Goal: Task Accomplishment & Management: Manage account settings

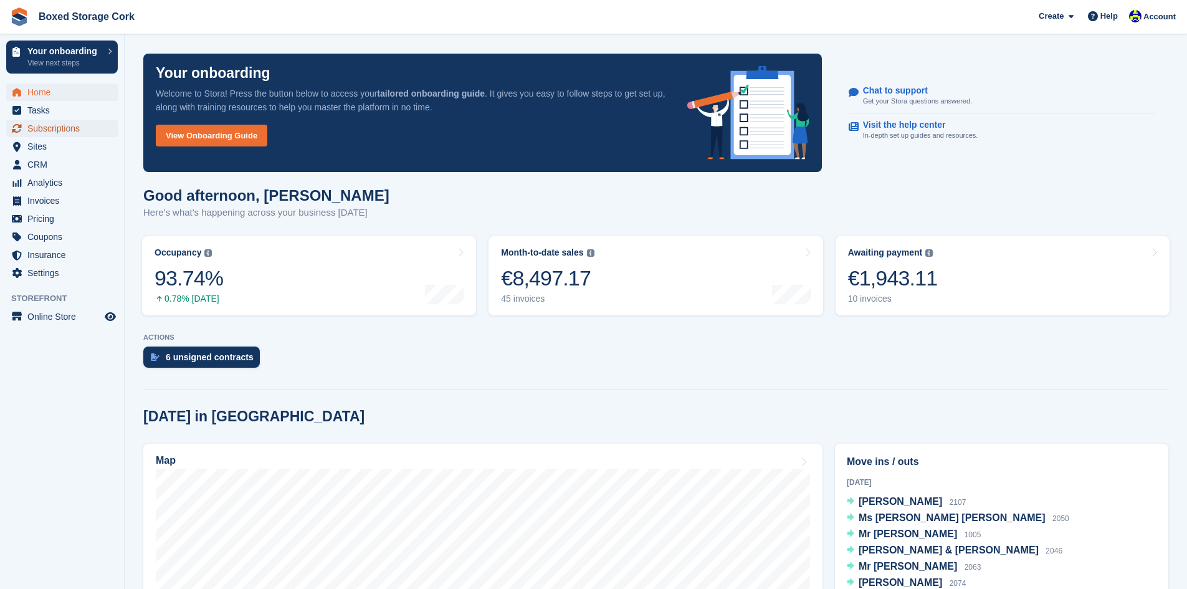
click at [47, 127] on span "Subscriptions" at bounding box center [64, 128] width 75 height 17
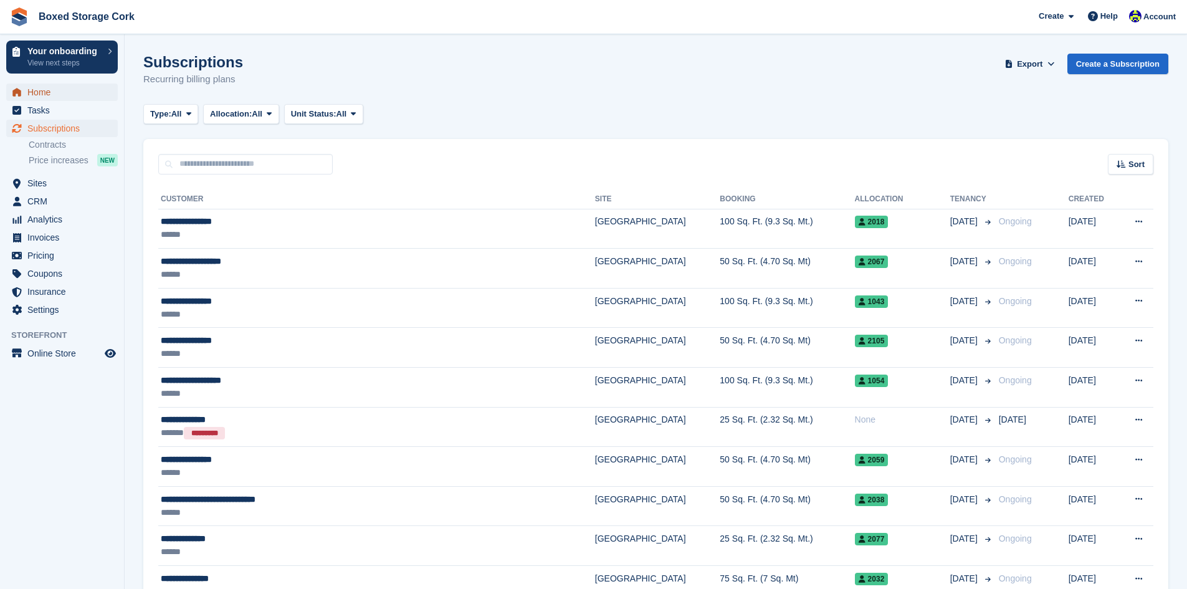
click at [42, 88] on span "Home" at bounding box center [64, 91] width 75 height 17
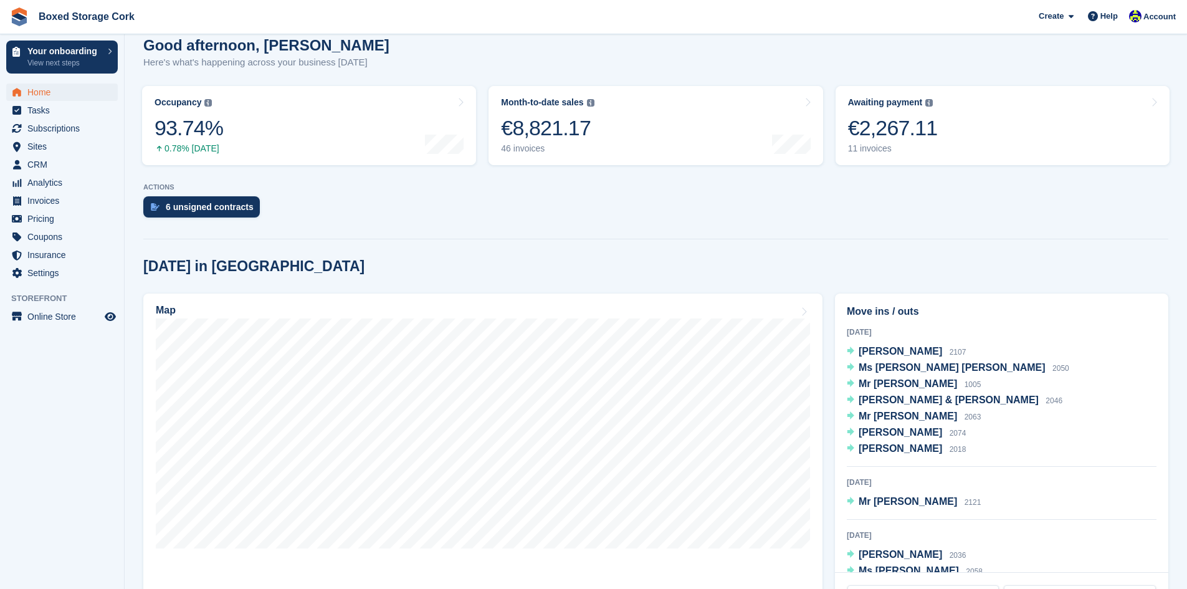
scroll to position [249, 0]
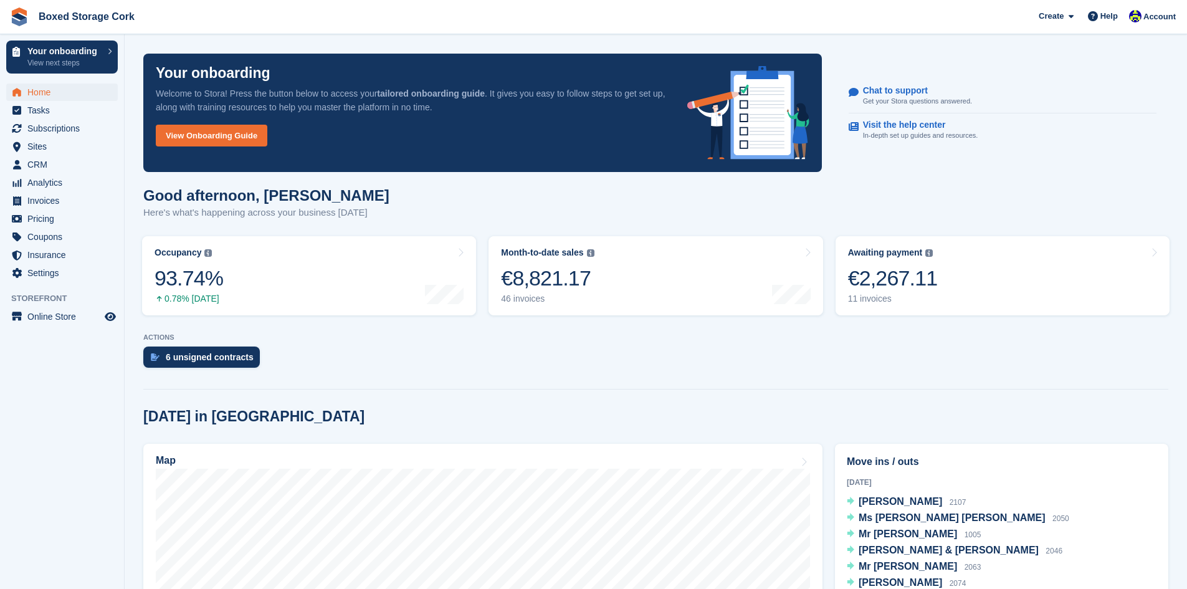
scroll to position [249, 0]
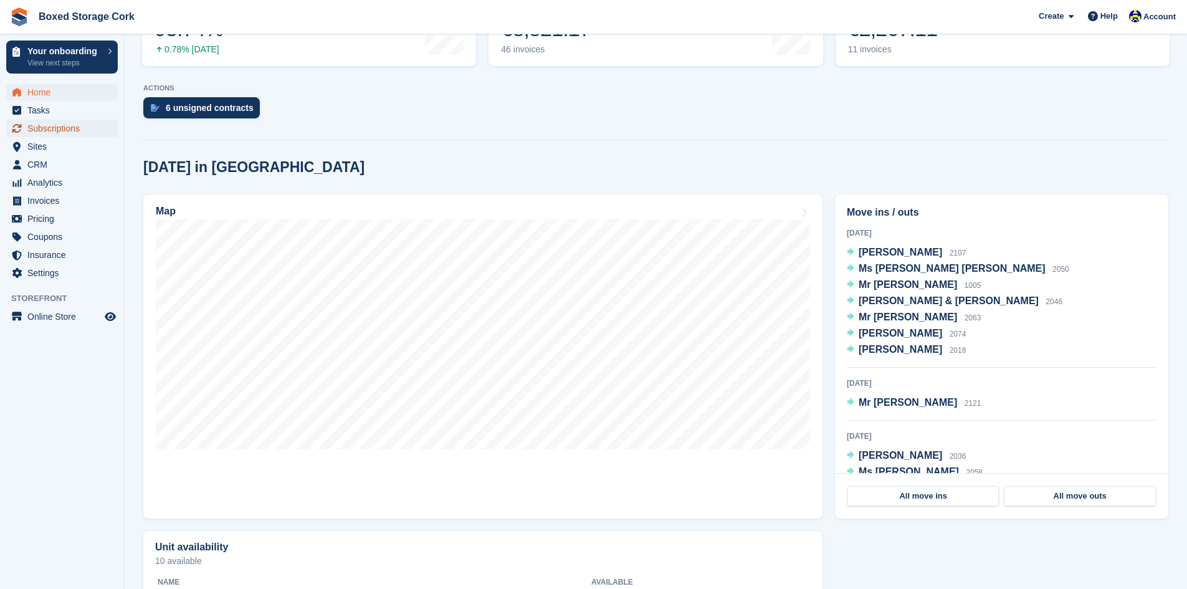
click at [57, 130] on span "Subscriptions" at bounding box center [64, 128] width 75 height 17
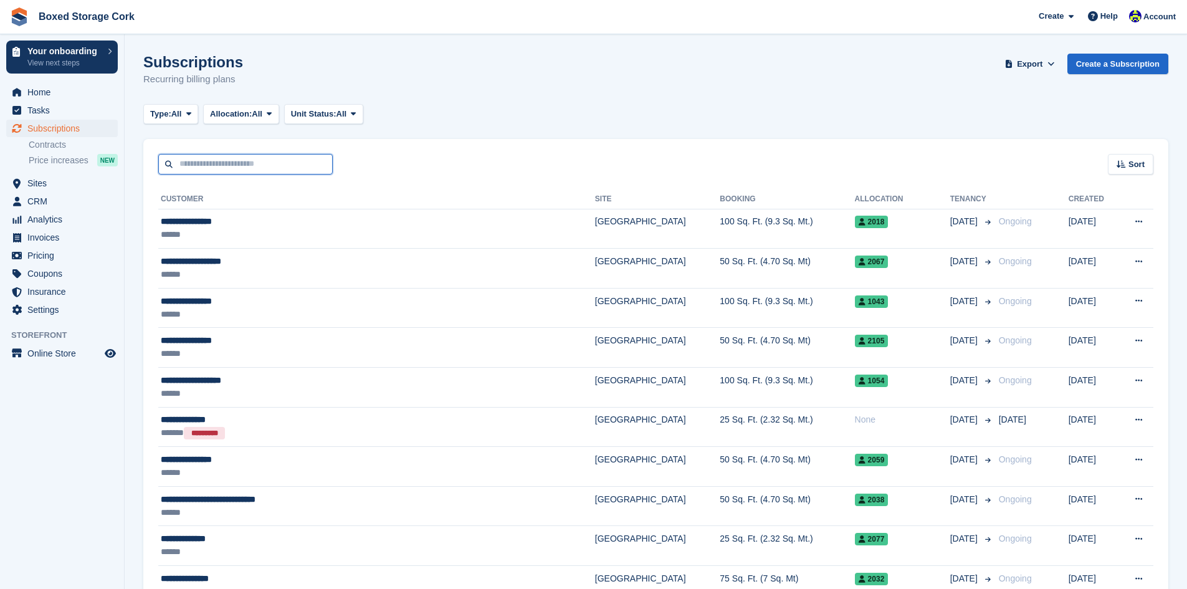
click at [300, 167] on input "text" at bounding box center [245, 164] width 174 height 21
type input "*******"
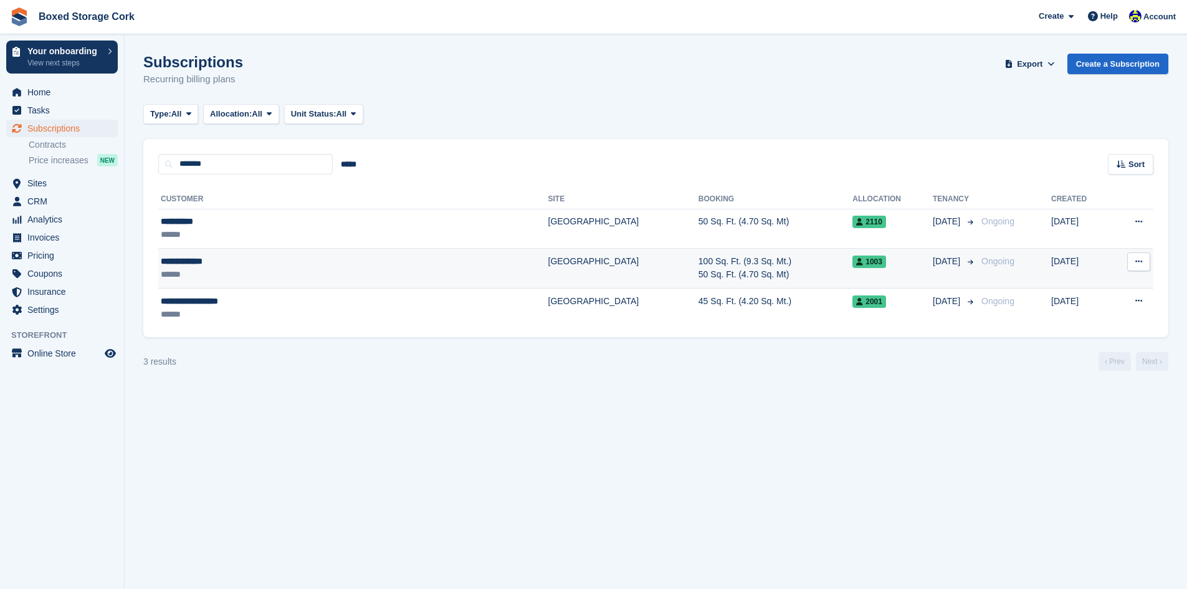
click at [303, 258] on div "**********" at bounding box center [277, 261] width 233 height 13
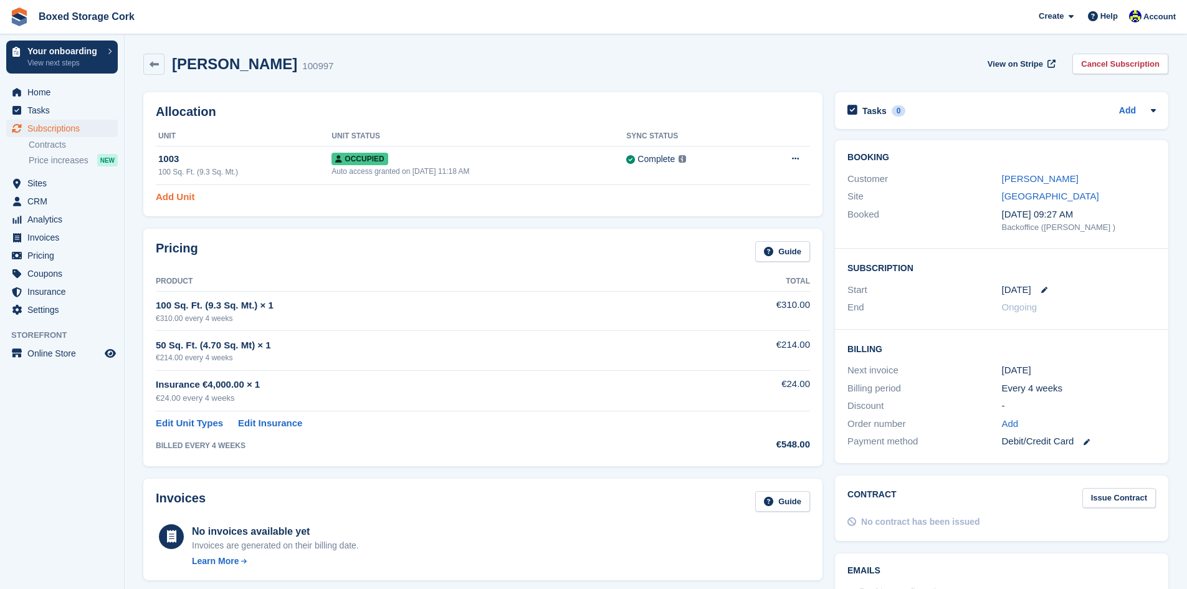
click at [183, 197] on link "Add Unit" at bounding box center [175, 197] width 39 height 14
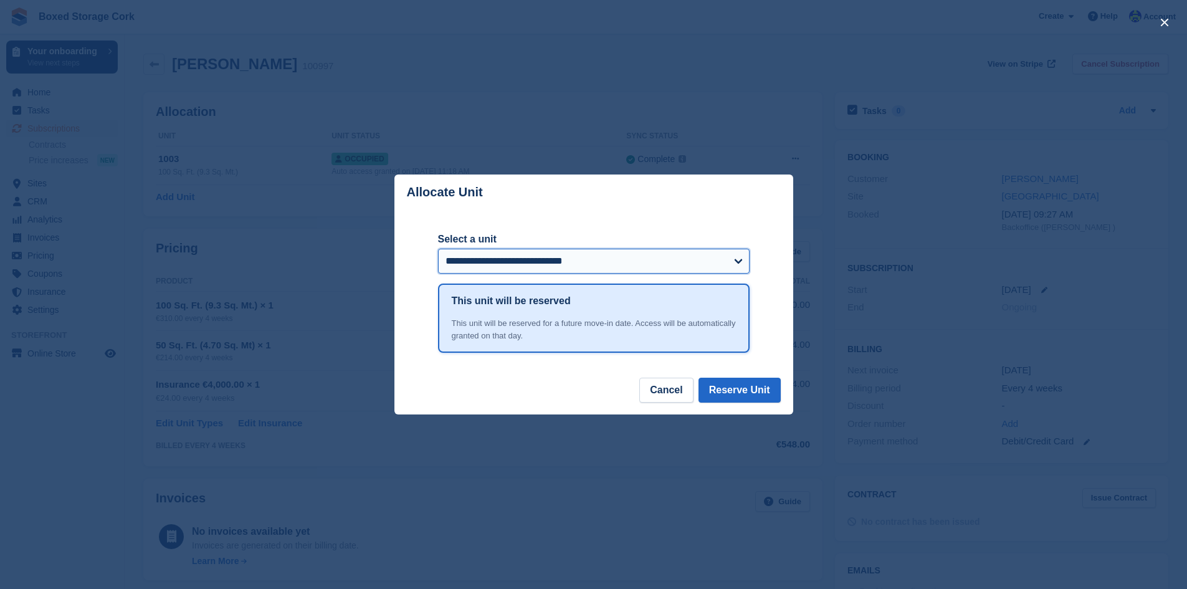
click at [737, 260] on select "**********" at bounding box center [593, 261] width 311 height 25
select select "******"
click at [438, 250] on select "**********" at bounding box center [593, 261] width 311 height 25
click at [723, 389] on button "Reserve Unit" at bounding box center [739, 389] width 82 height 25
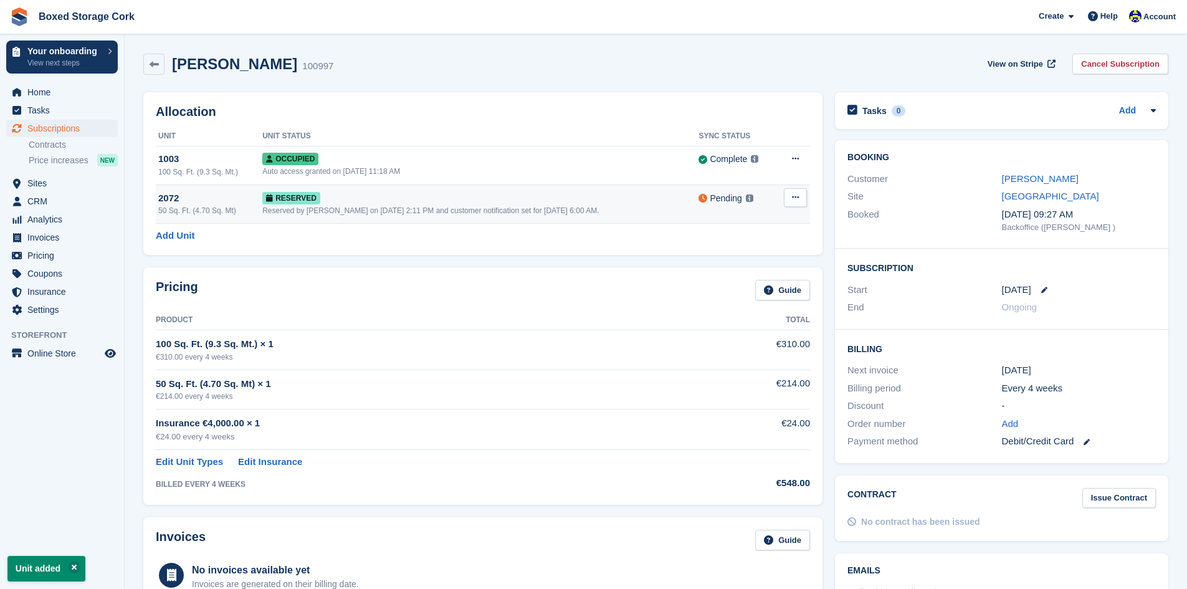
click at [798, 197] on icon at bounding box center [795, 197] width 7 height 8
click at [369, 201] on div "Reserved" at bounding box center [480, 197] width 436 height 13
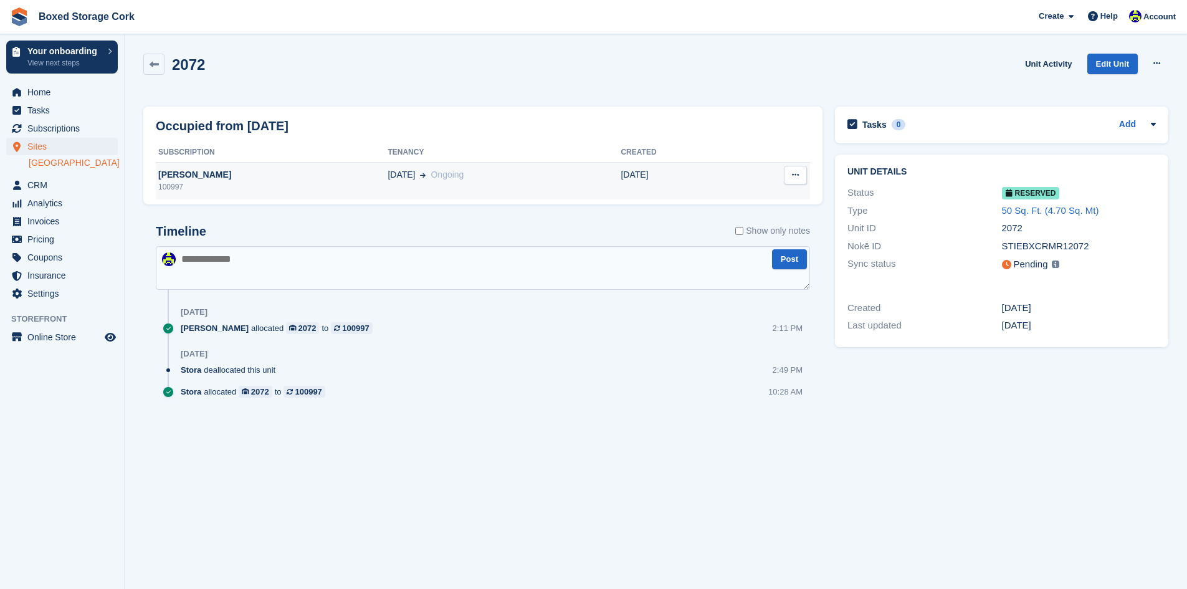
click at [209, 181] on div "100997" at bounding box center [272, 186] width 232 height 11
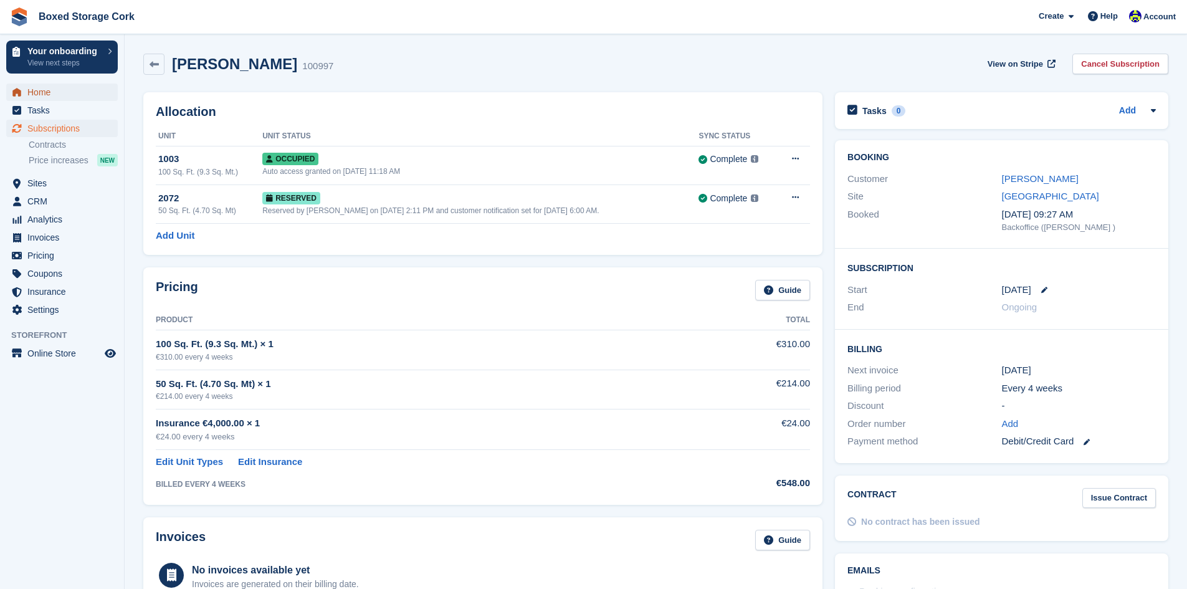
click at [41, 91] on span "Home" at bounding box center [64, 91] width 75 height 17
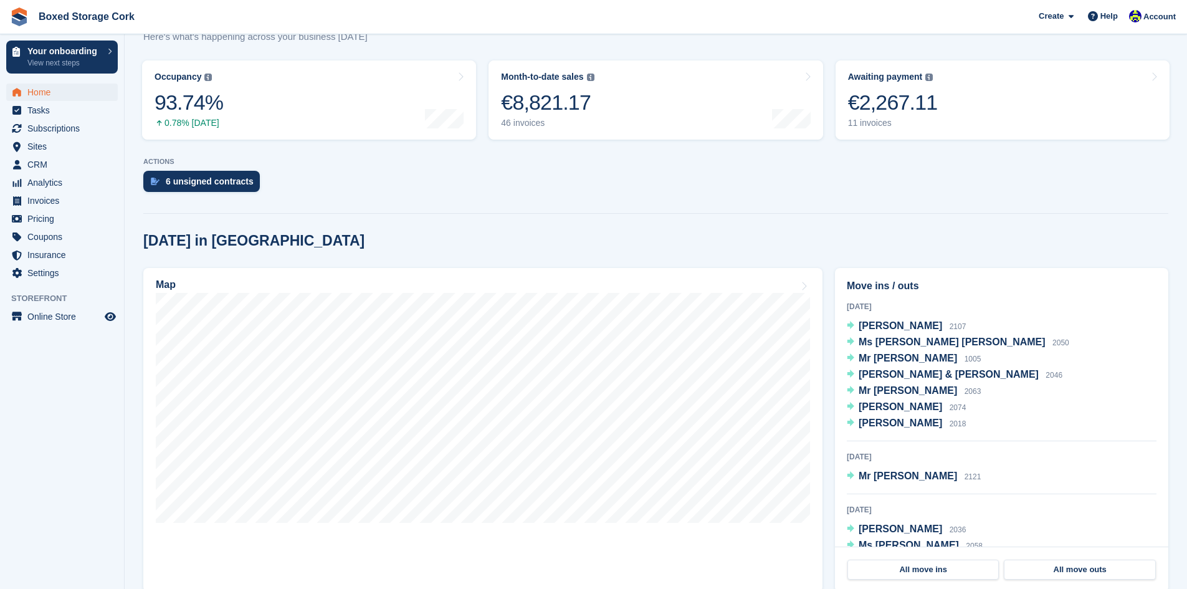
scroll to position [187, 0]
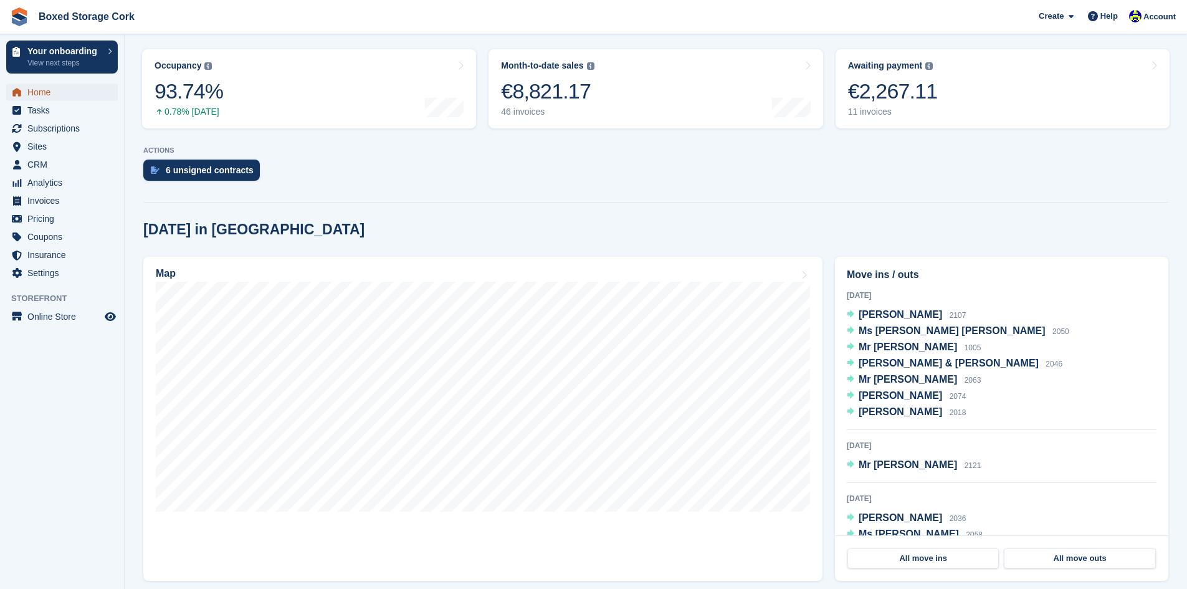
click at [47, 90] on span "Home" at bounding box center [64, 91] width 75 height 17
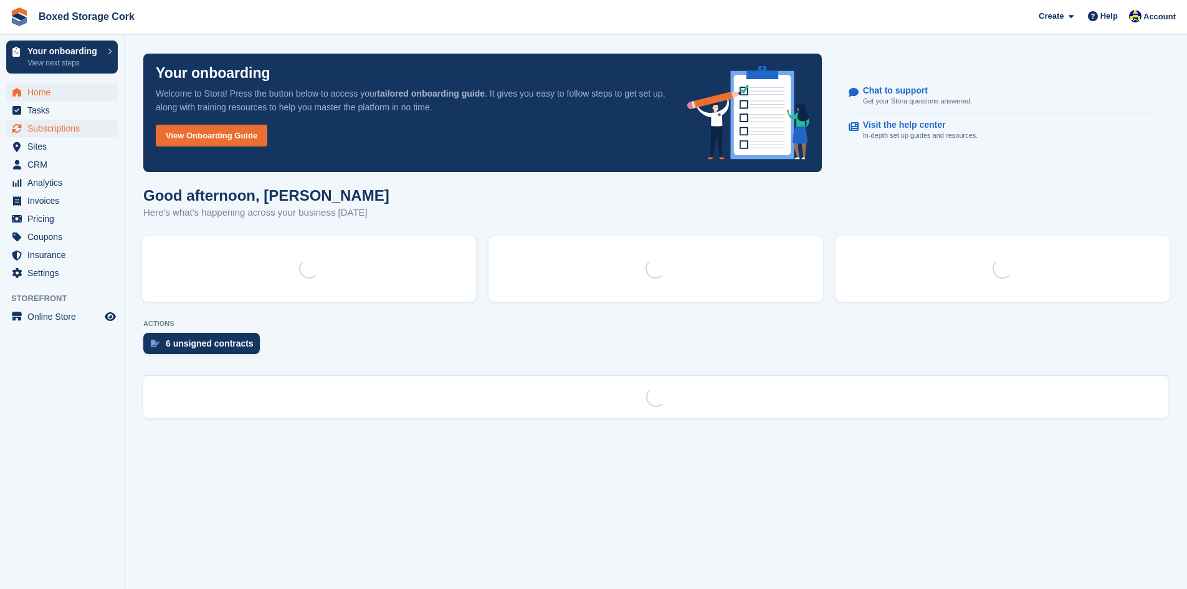
scroll to position [0, 0]
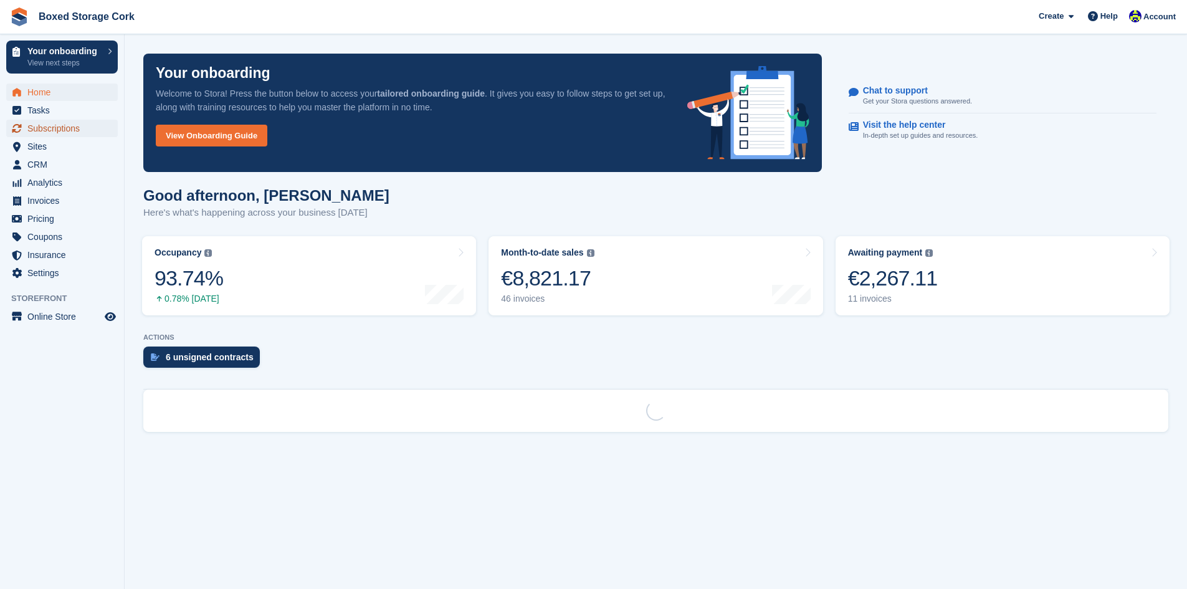
click at [55, 133] on span "Subscriptions" at bounding box center [64, 128] width 75 height 17
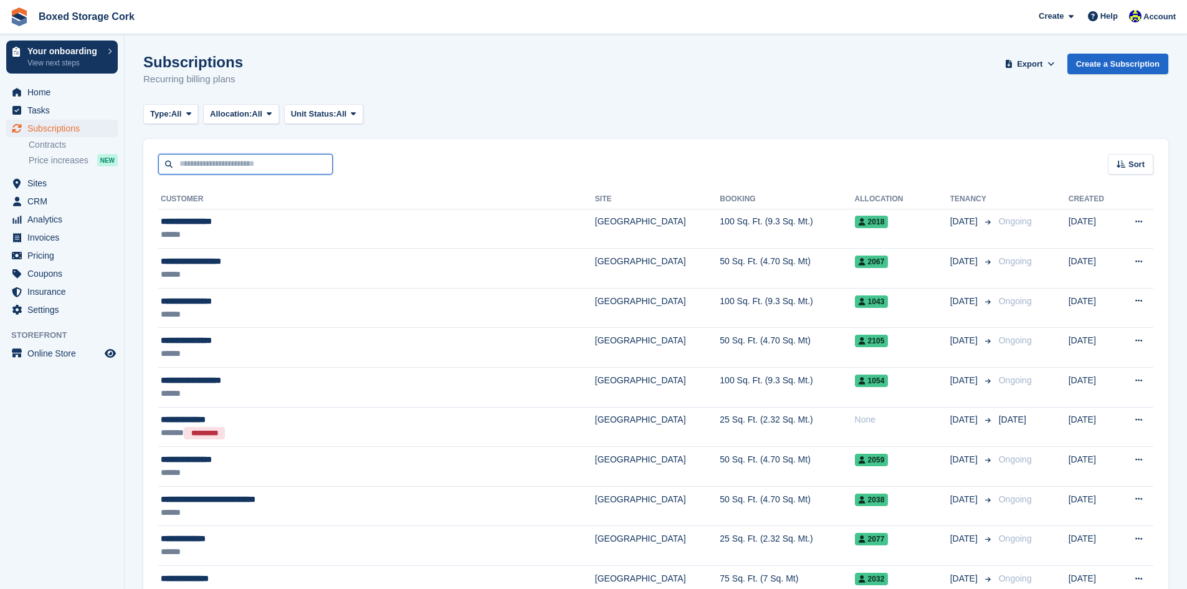
click at [264, 159] on input "text" at bounding box center [245, 164] width 174 height 21
type input "*****"
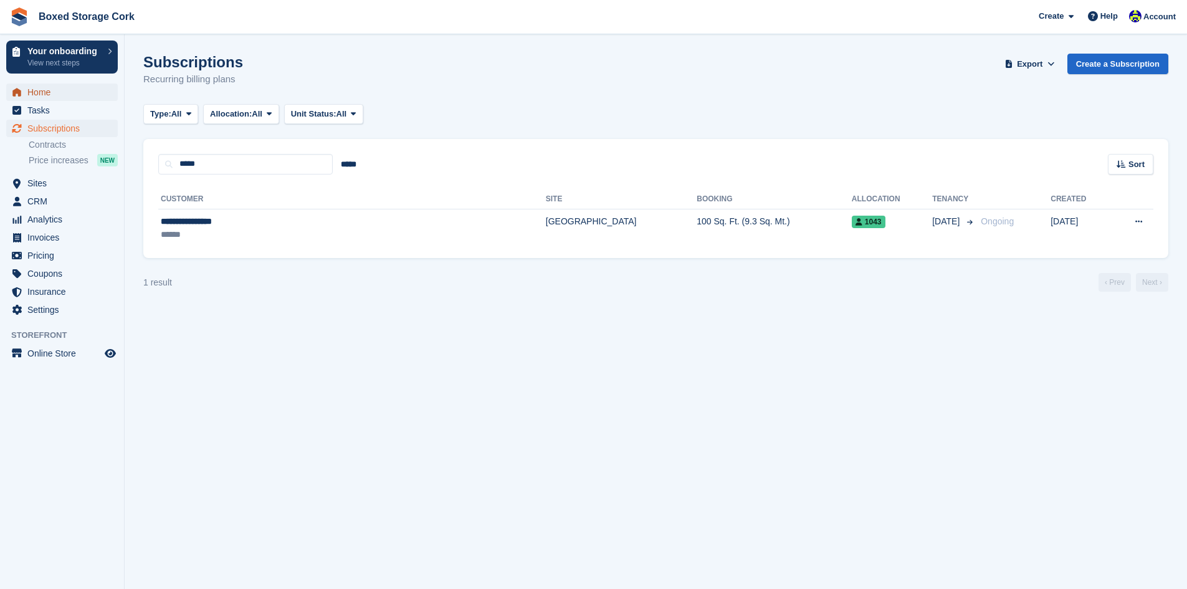
click at [44, 97] on span "Home" at bounding box center [64, 91] width 75 height 17
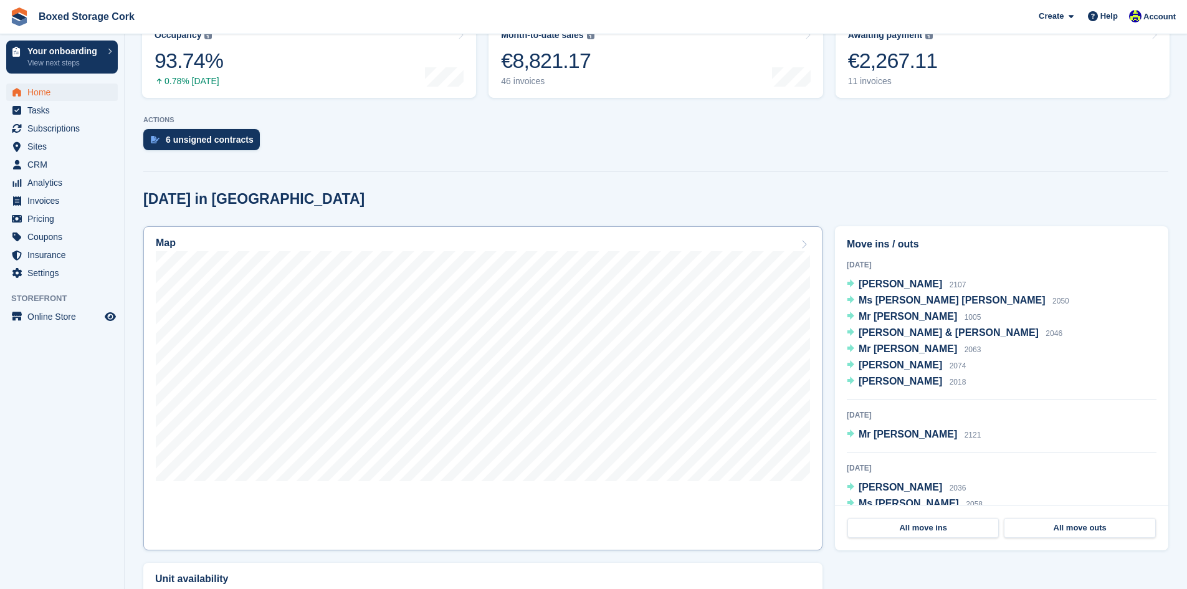
scroll to position [311, 0]
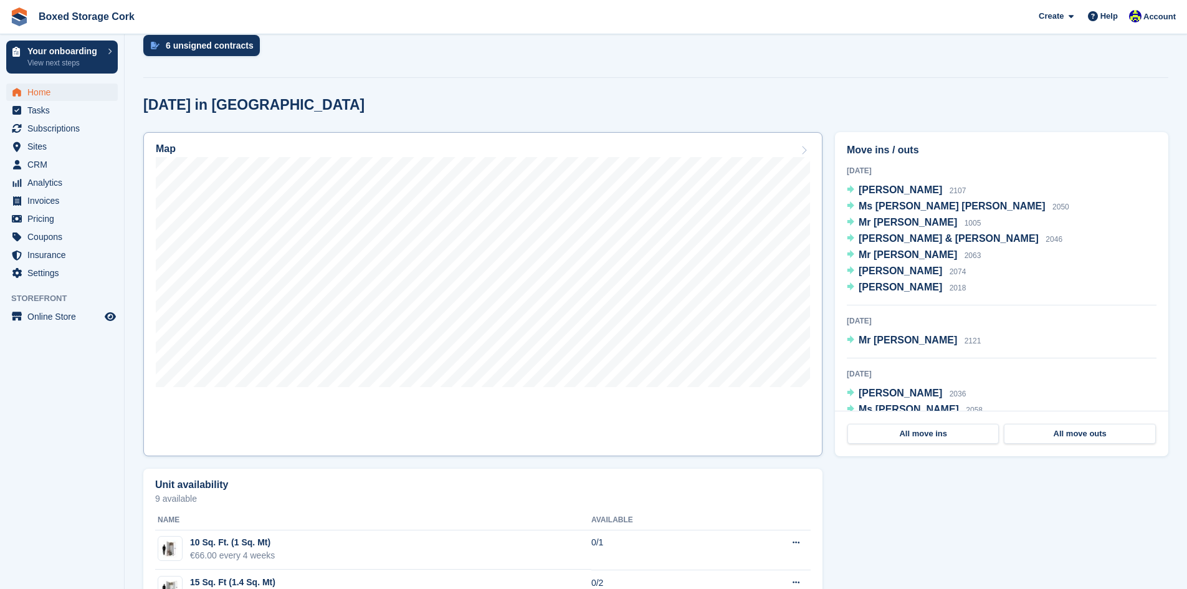
click at [491, 397] on link "Map" at bounding box center [482, 294] width 679 height 324
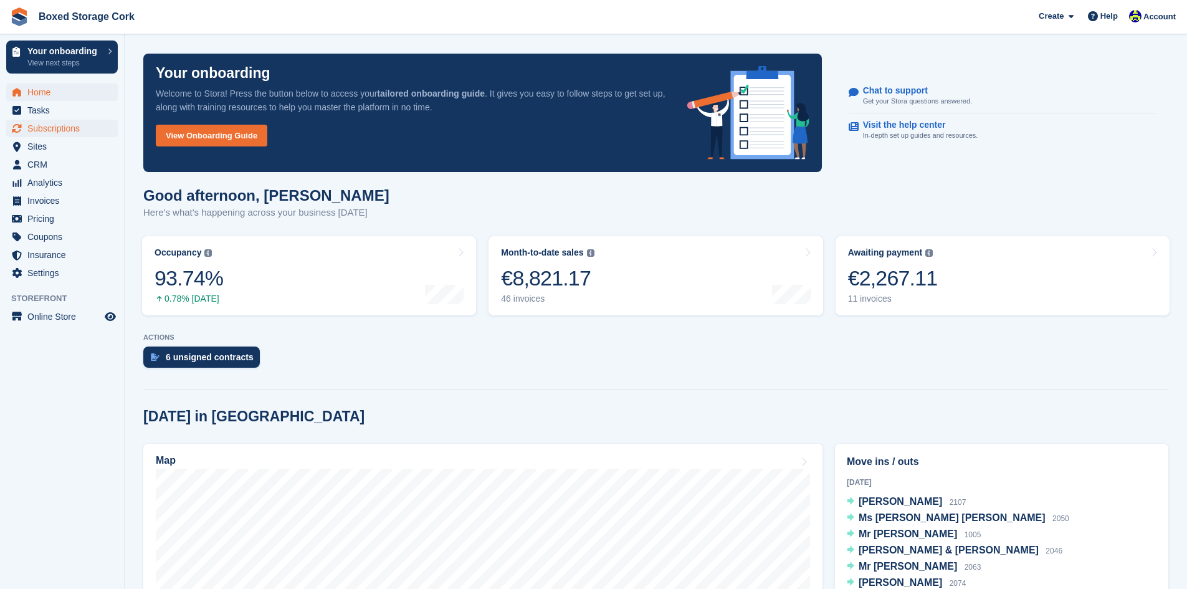
scroll to position [311, 0]
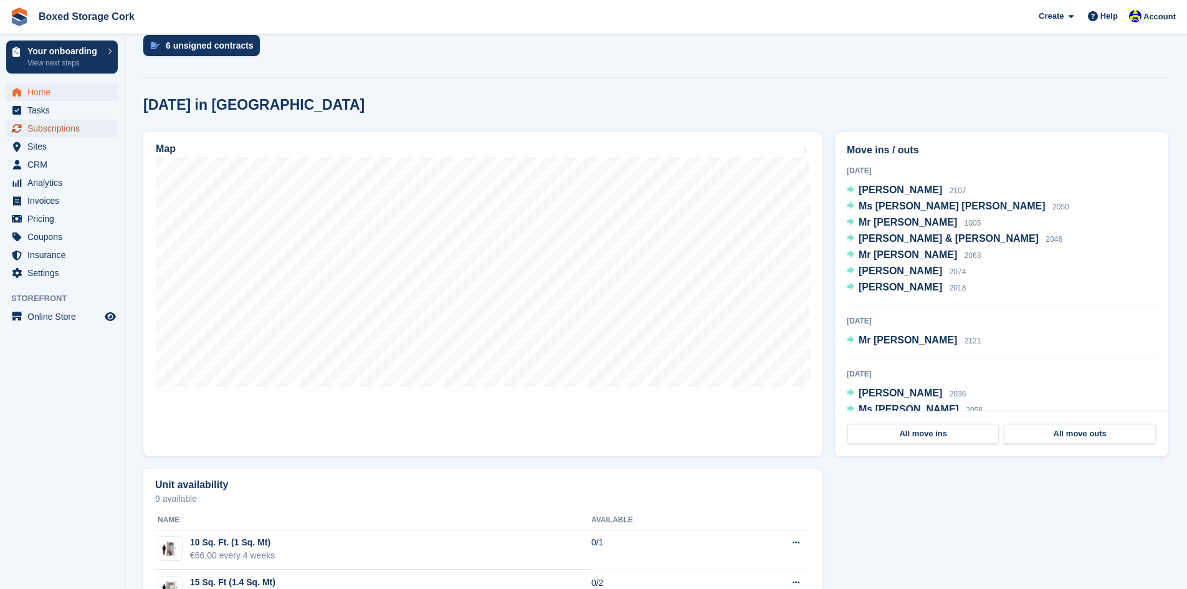
click at [47, 130] on span "Subscriptions" at bounding box center [64, 128] width 75 height 17
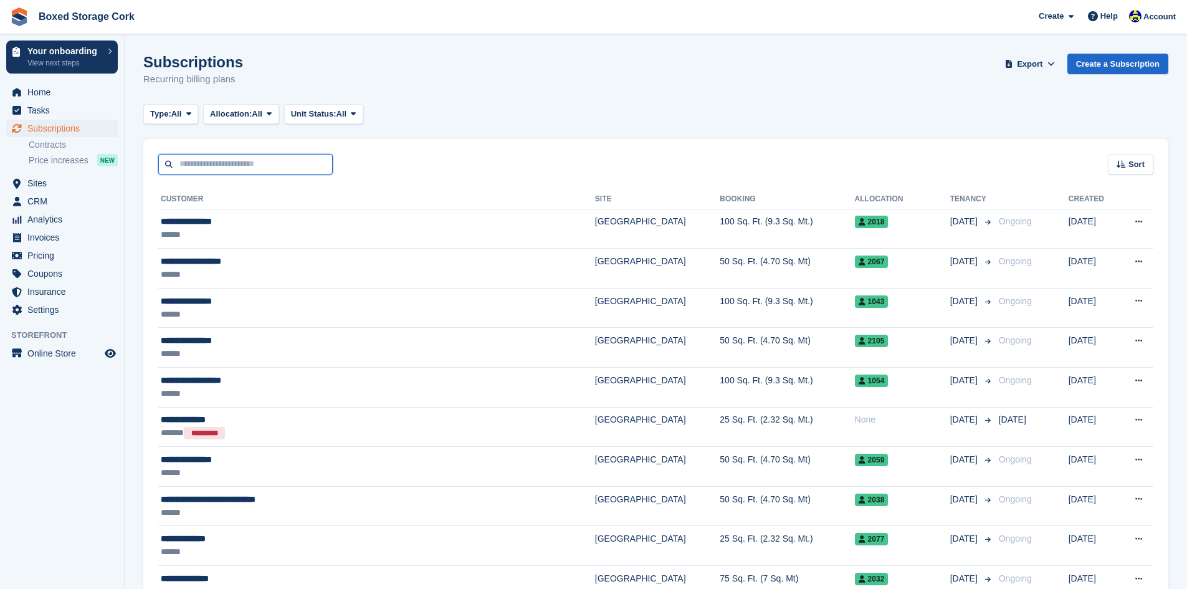
click at [227, 162] on input "text" at bounding box center [245, 164] width 174 height 21
type input "*****"
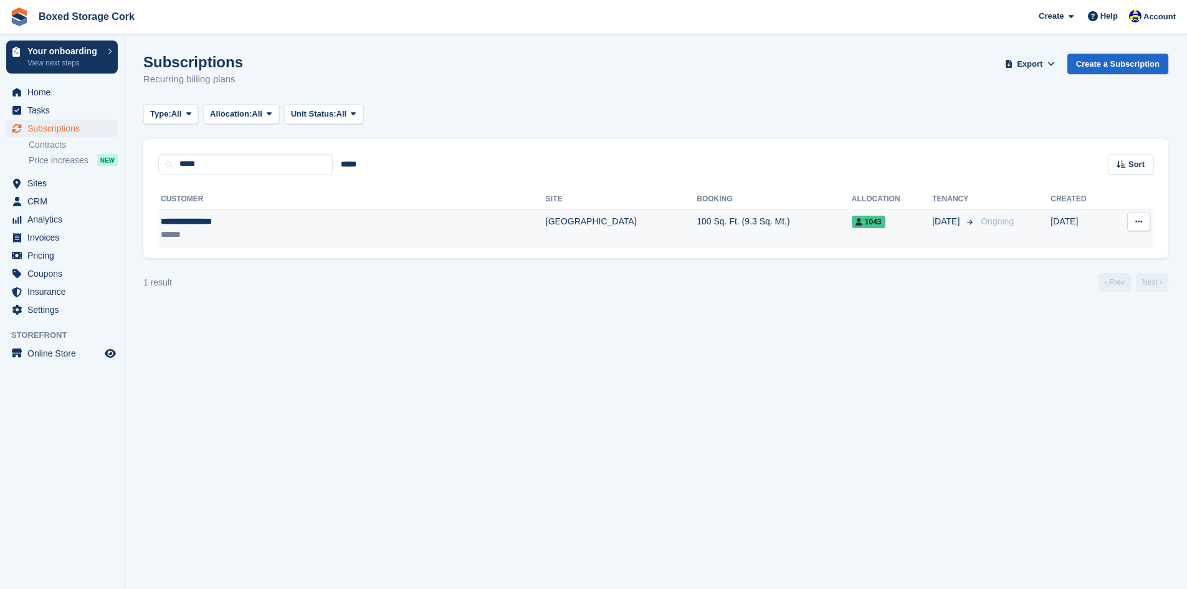
click at [204, 230] on div "******" at bounding box center [276, 234] width 230 height 13
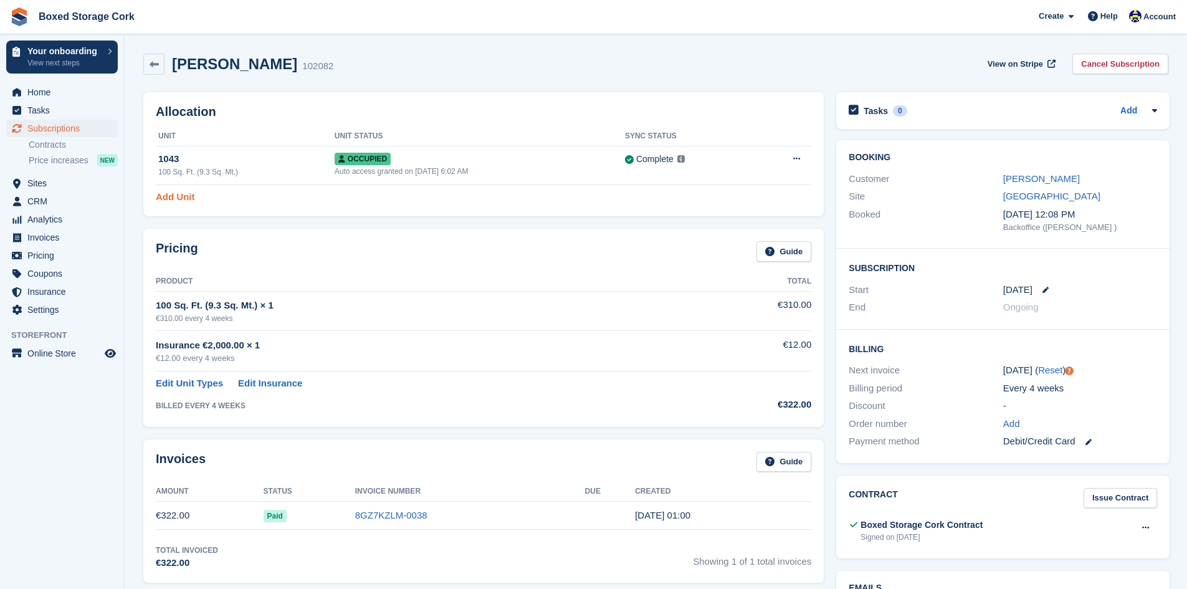
click at [170, 200] on link "Add Unit" at bounding box center [175, 197] width 39 height 14
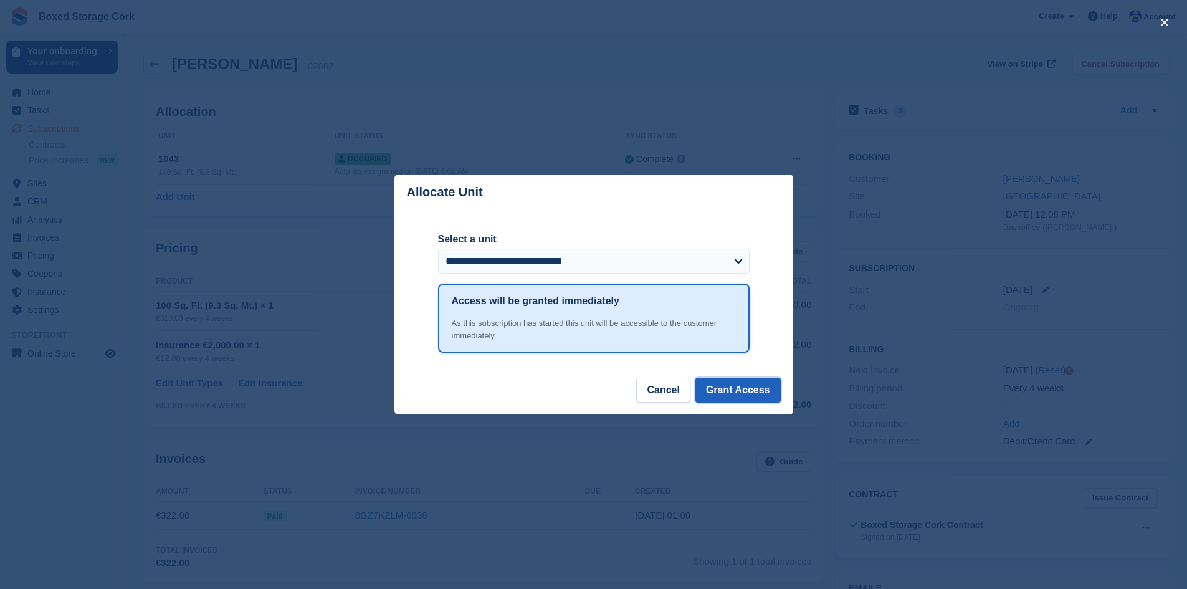
click at [734, 389] on button "Grant Access" at bounding box center [737, 389] width 85 height 25
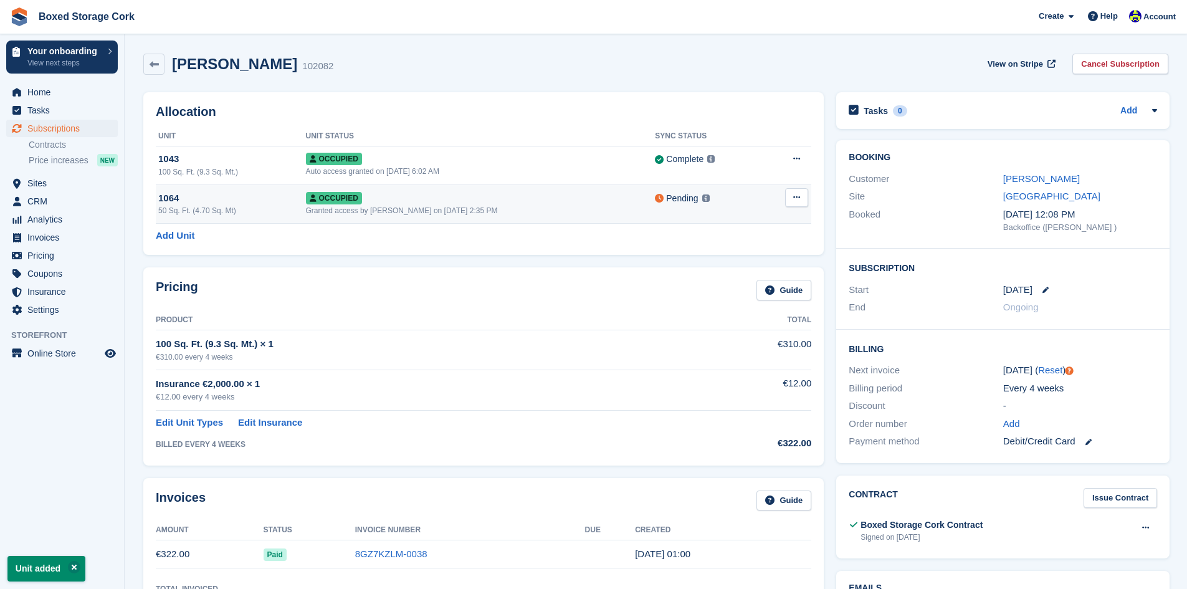
click at [267, 203] on div "1064" at bounding box center [232, 198] width 148 height 14
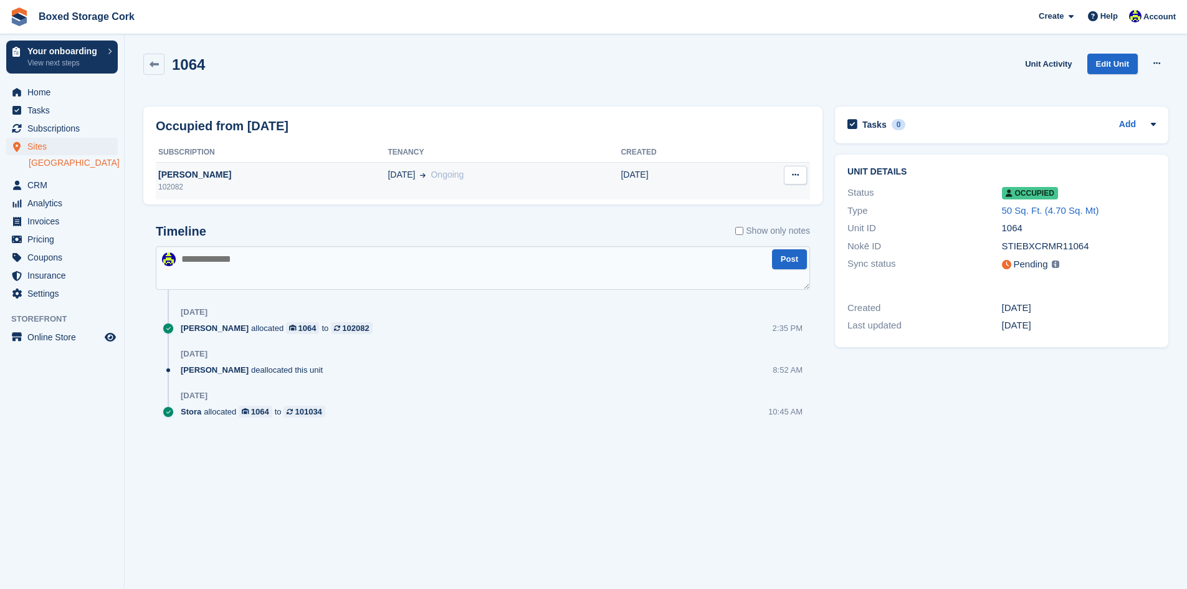
click at [226, 181] on div "Mr Danny Holland" at bounding box center [272, 174] width 232 height 13
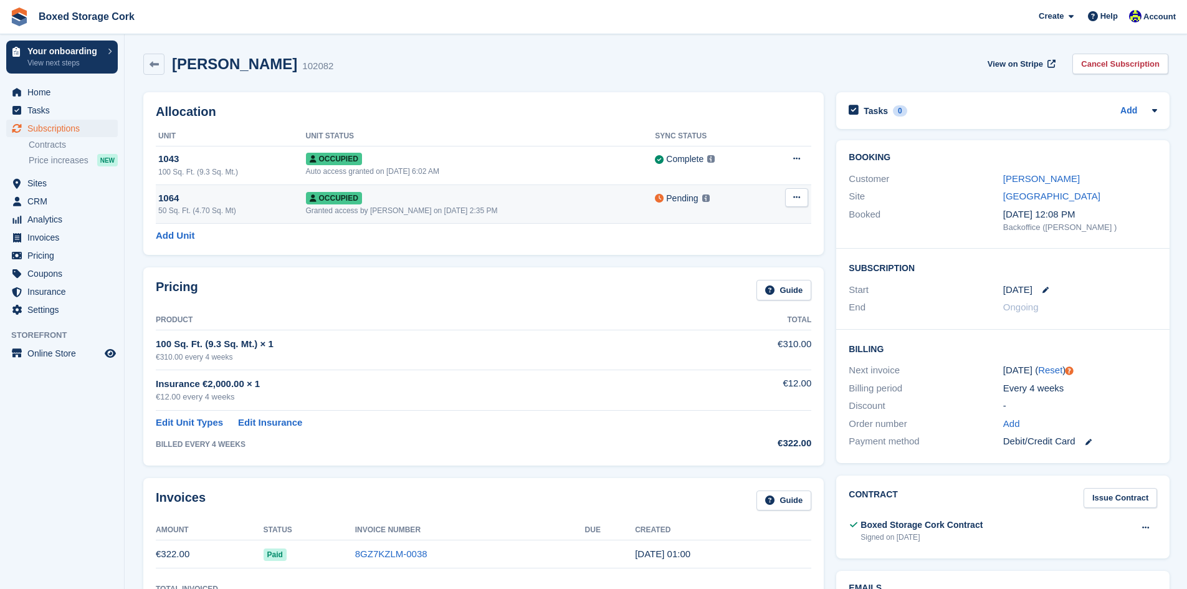
click at [666, 199] on div "Pending" at bounding box center [682, 198] width 32 height 13
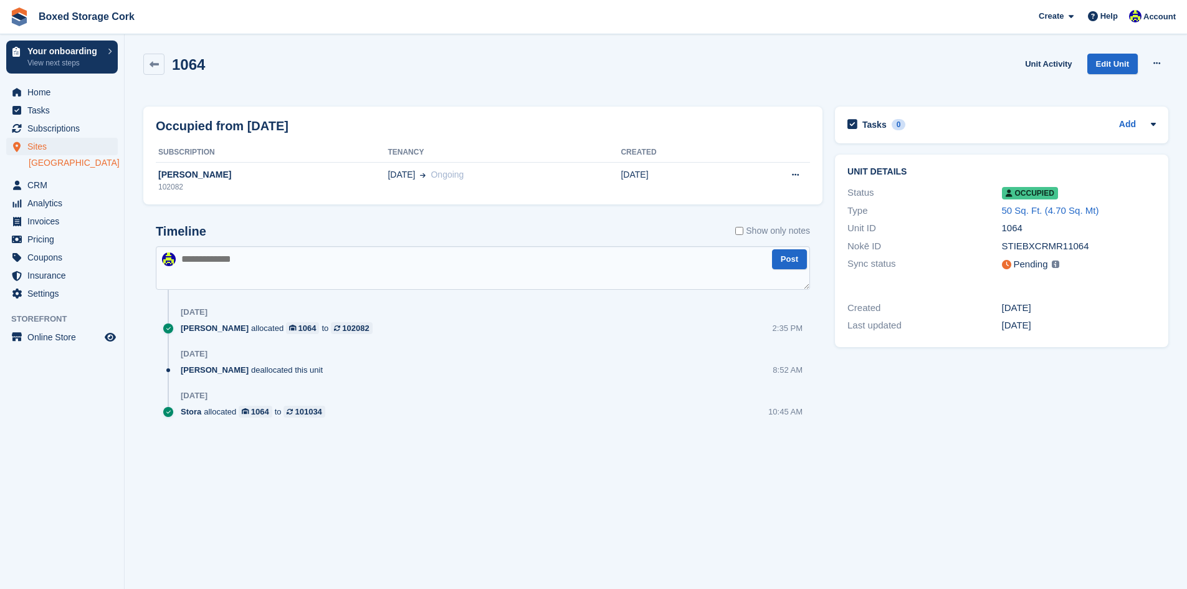
click at [235, 259] on textarea at bounding box center [483, 268] width 654 height 44
type textarea "**********"
click at [783, 263] on button "Post" at bounding box center [789, 259] width 35 height 21
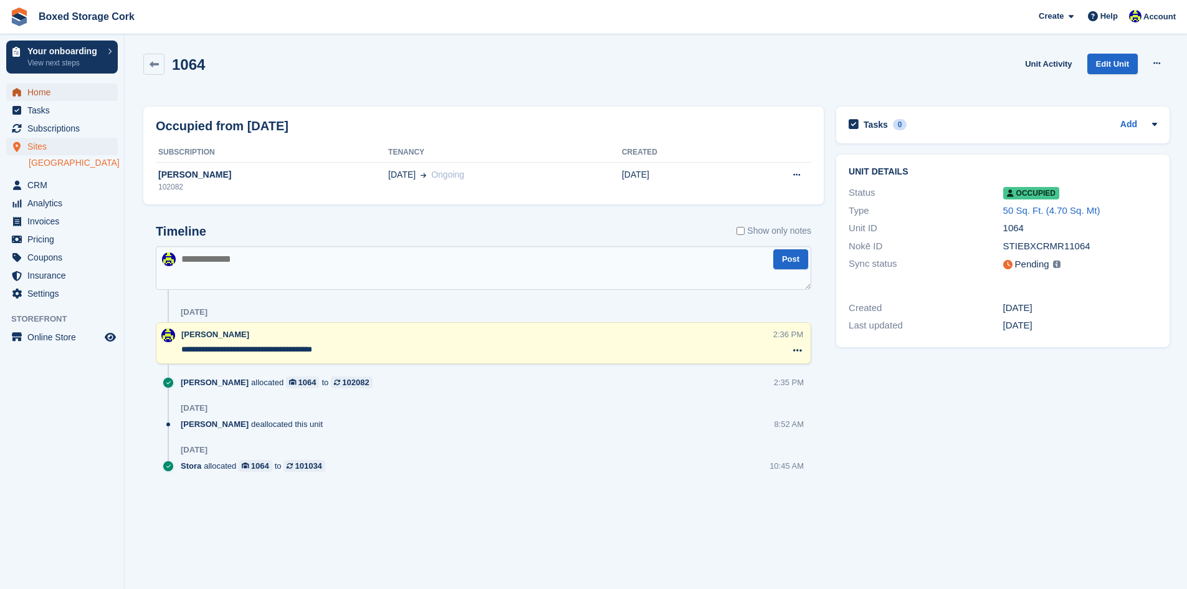
click at [39, 91] on span "Home" at bounding box center [64, 91] width 75 height 17
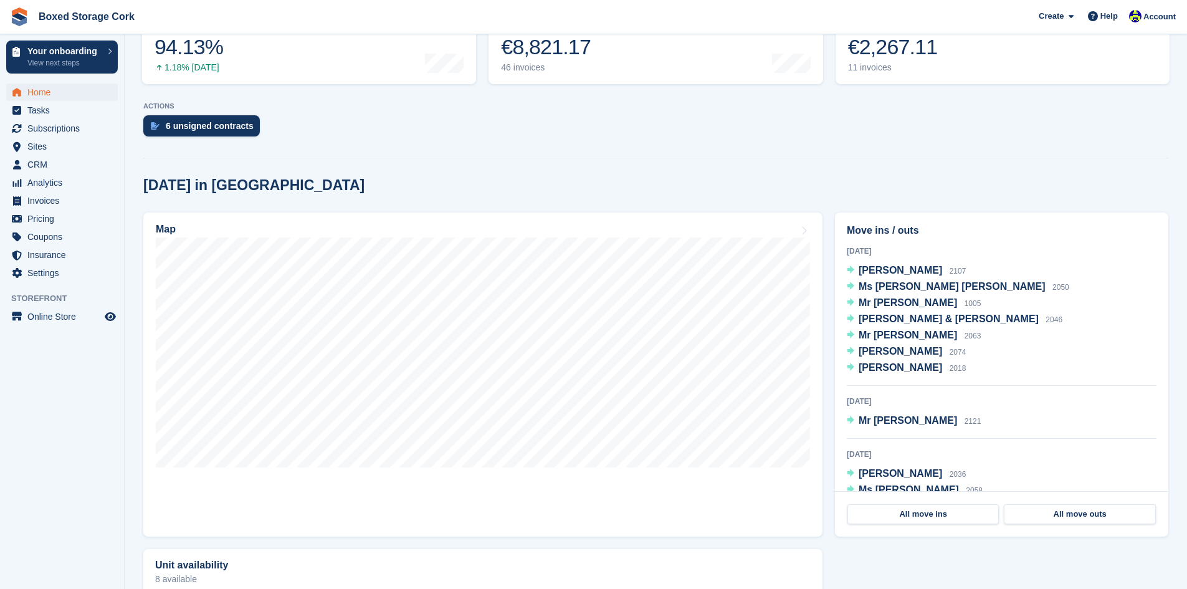
scroll to position [249, 0]
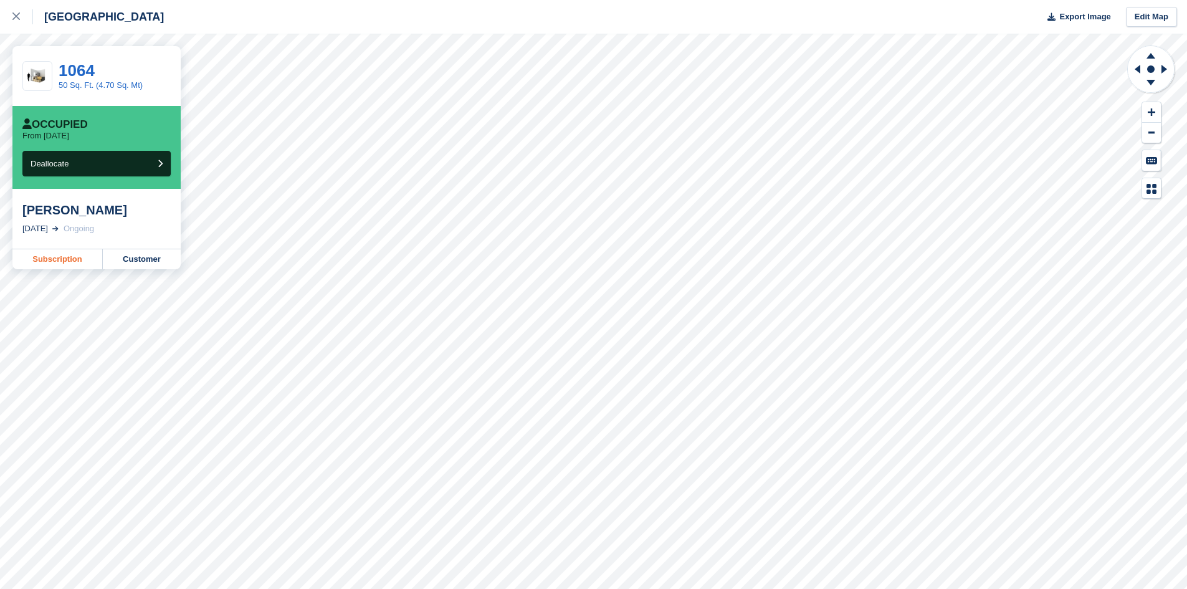
click at [60, 260] on link "Subscription" at bounding box center [57, 259] width 90 height 20
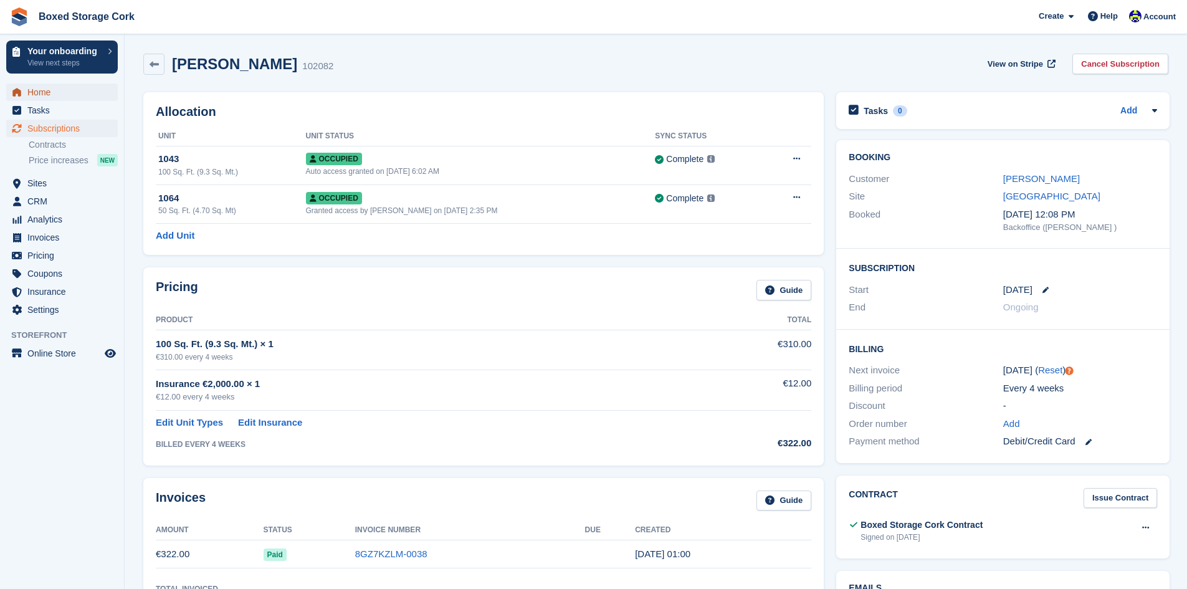
click at [44, 97] on span "Home" at bounding box center [64, 91] width 75 height 17
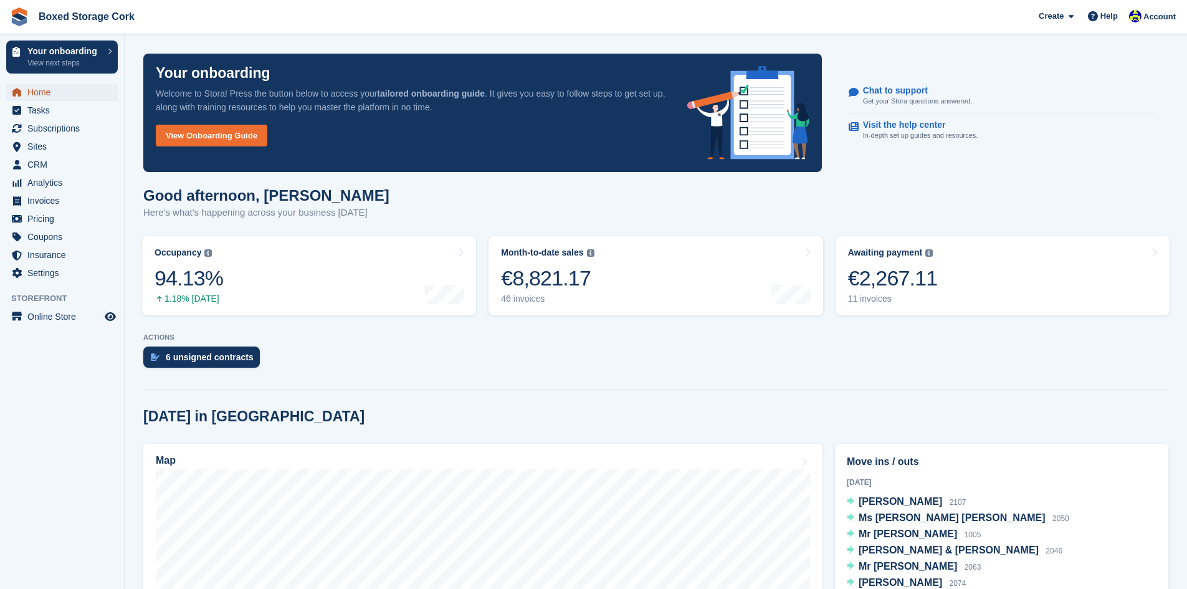
click at [44, 89] on span "Home" at bounding box center [64, 91] width 75 height 17
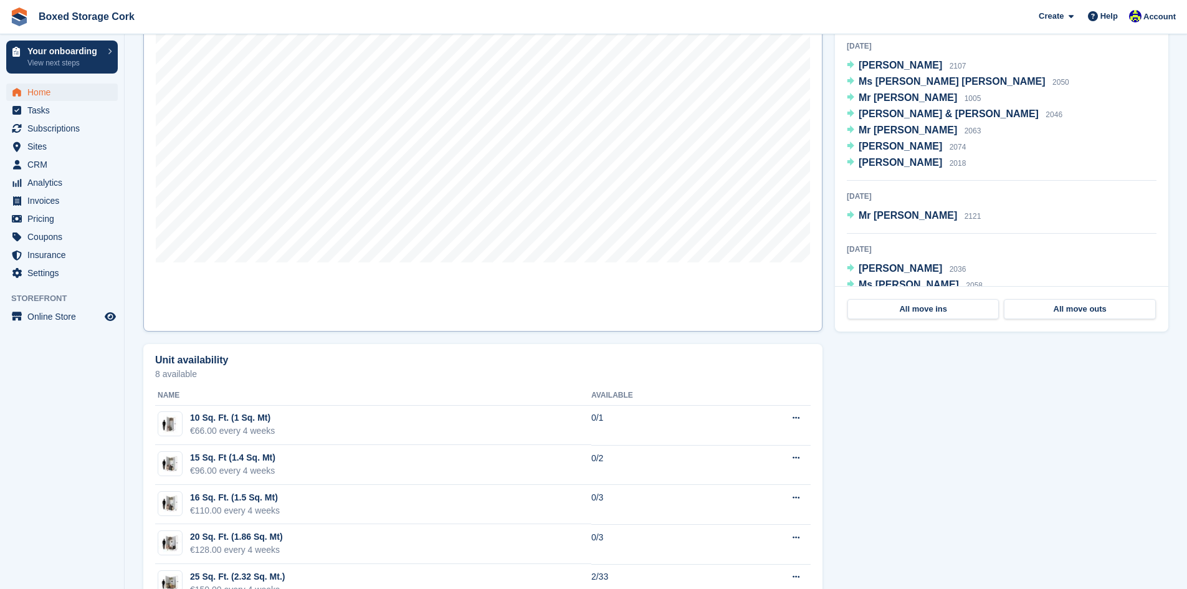
scroll to position [374, 0]
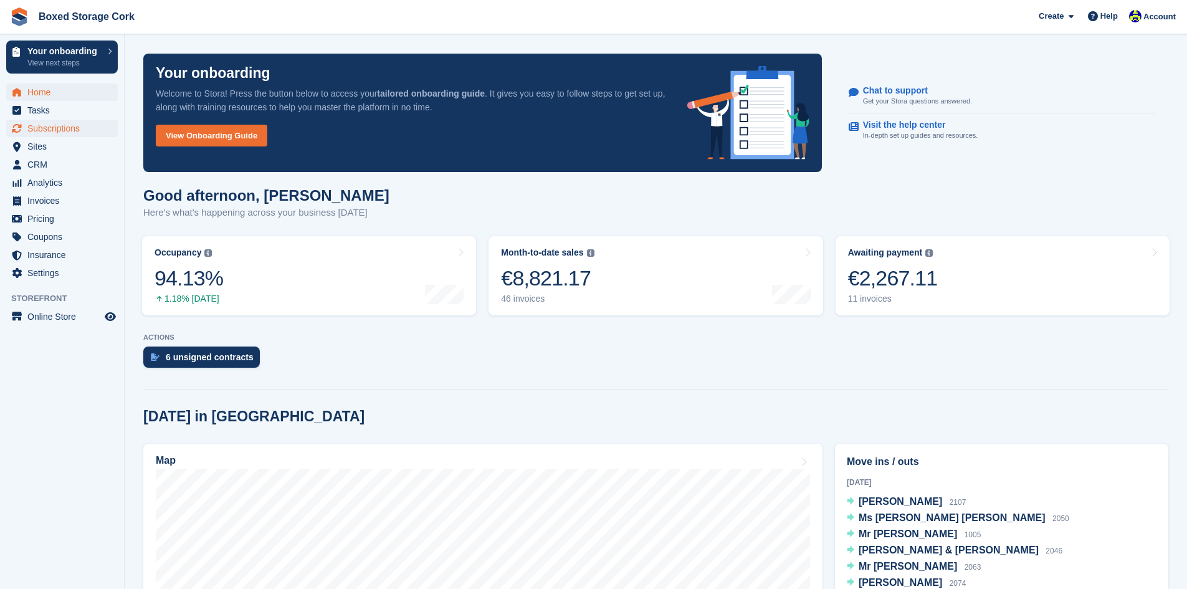
scroll to position [374, 0]
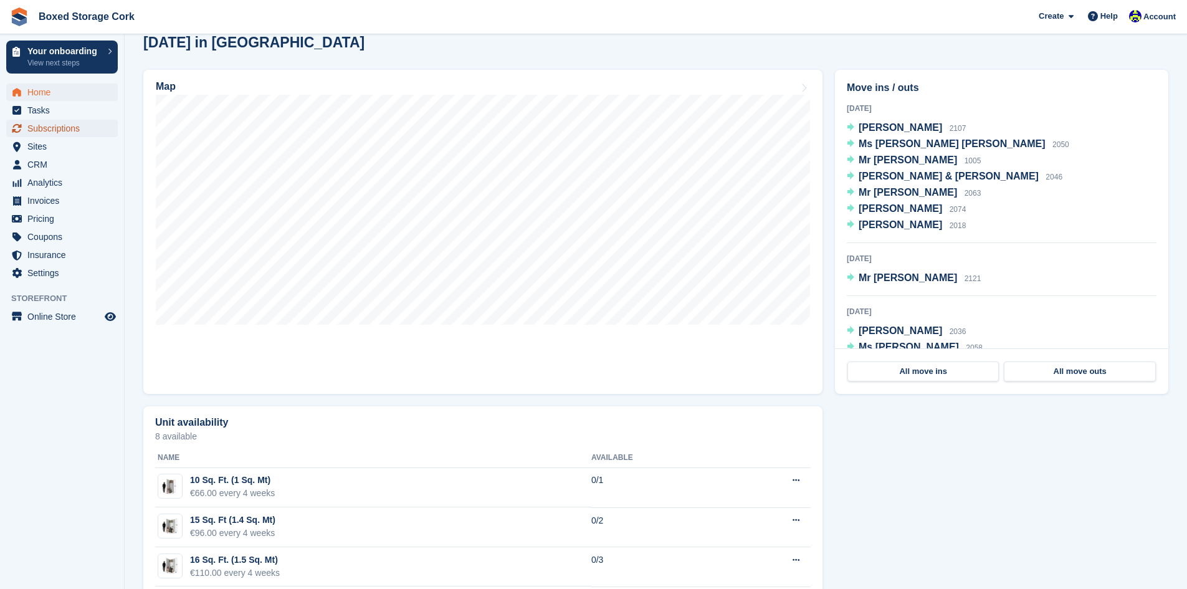
click at [67, 125] on span "Subscriptions" at bounding box center [64, 128] width 75 height 17
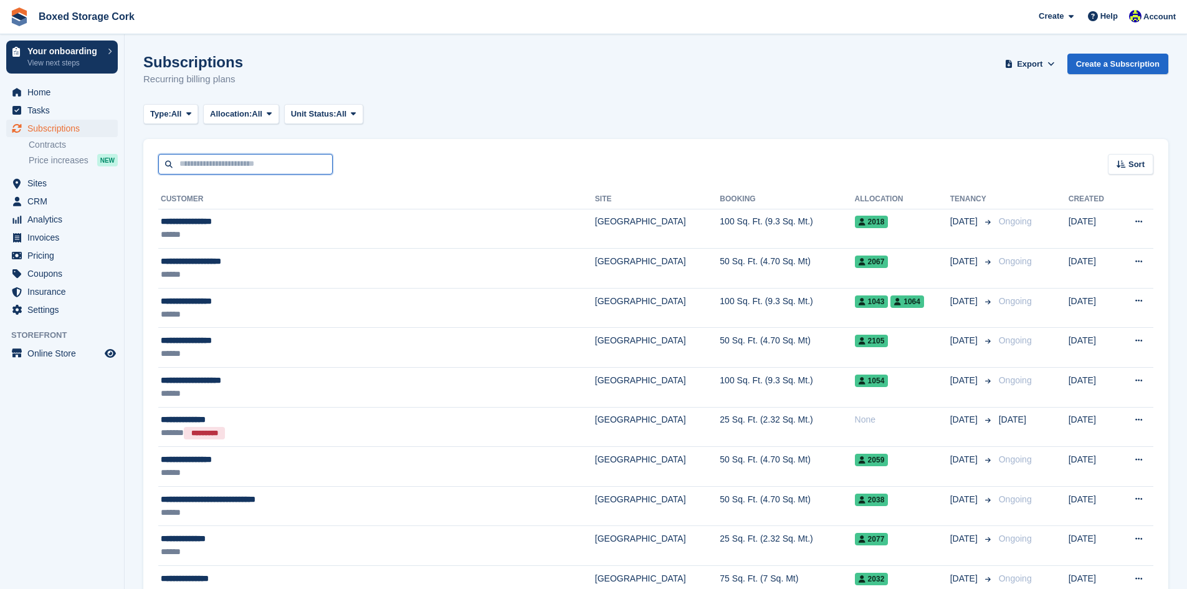
click at [227, 164] on input "text" at bounding box center [245, 164] width 174 height 21
type input "*"
type input "******"
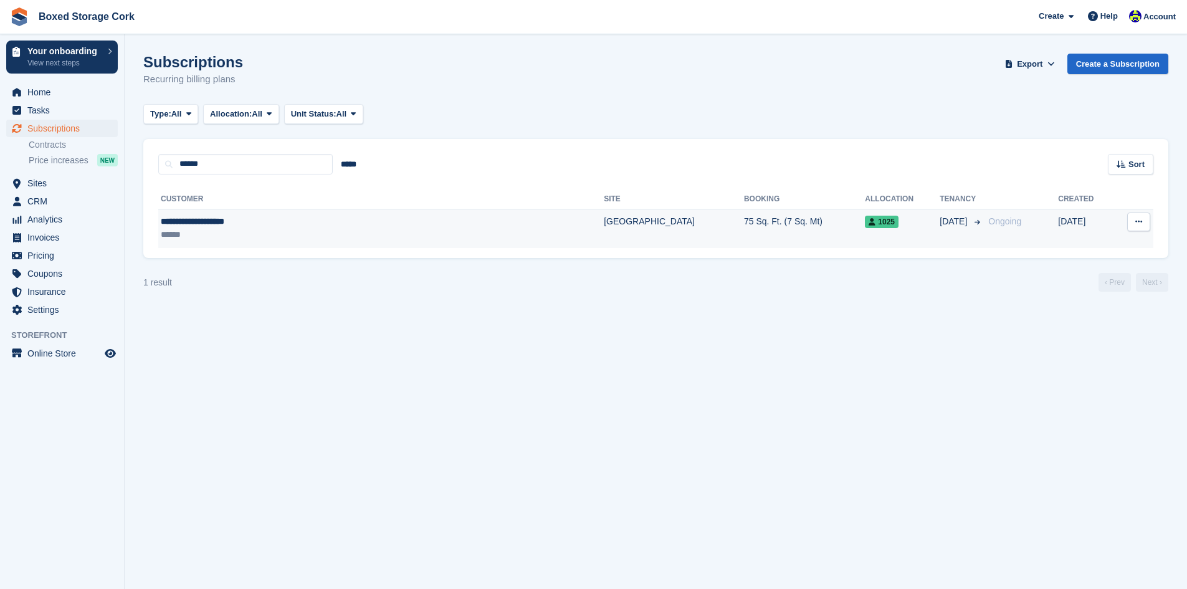
click at [286, 221] on div "**********" at bounding box center [304, 221] width 287 height 13
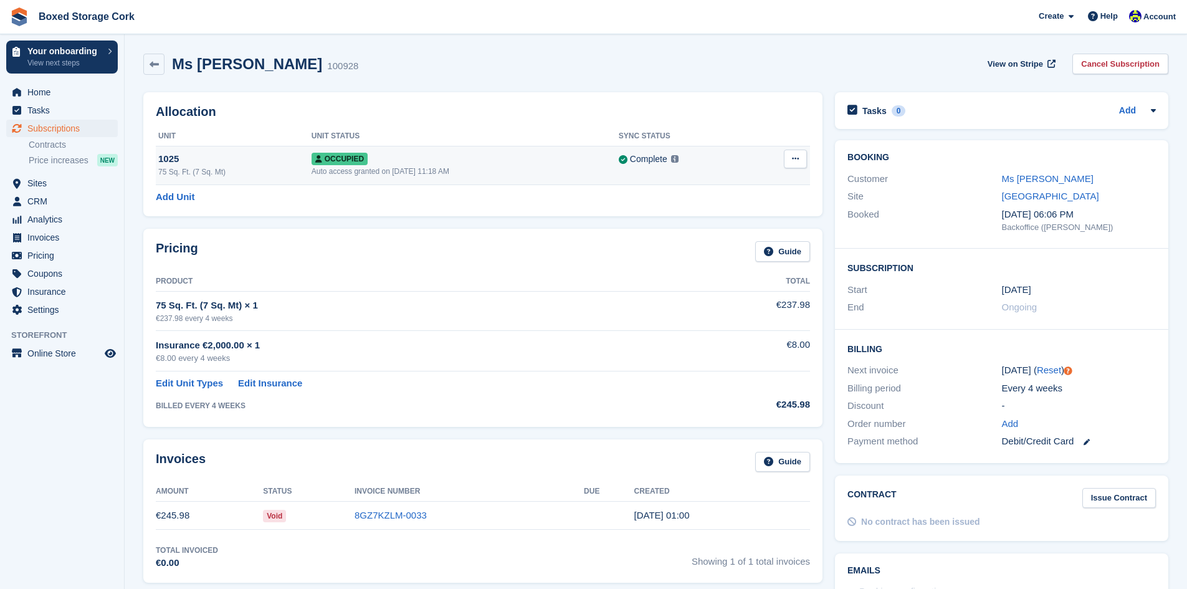
click at [796, 161] on icon at bounding box center [795, 158] width 7 height 8
click at [728, 224] on p "Deallocate" at bounding box center [747, 226] width 108 height 16
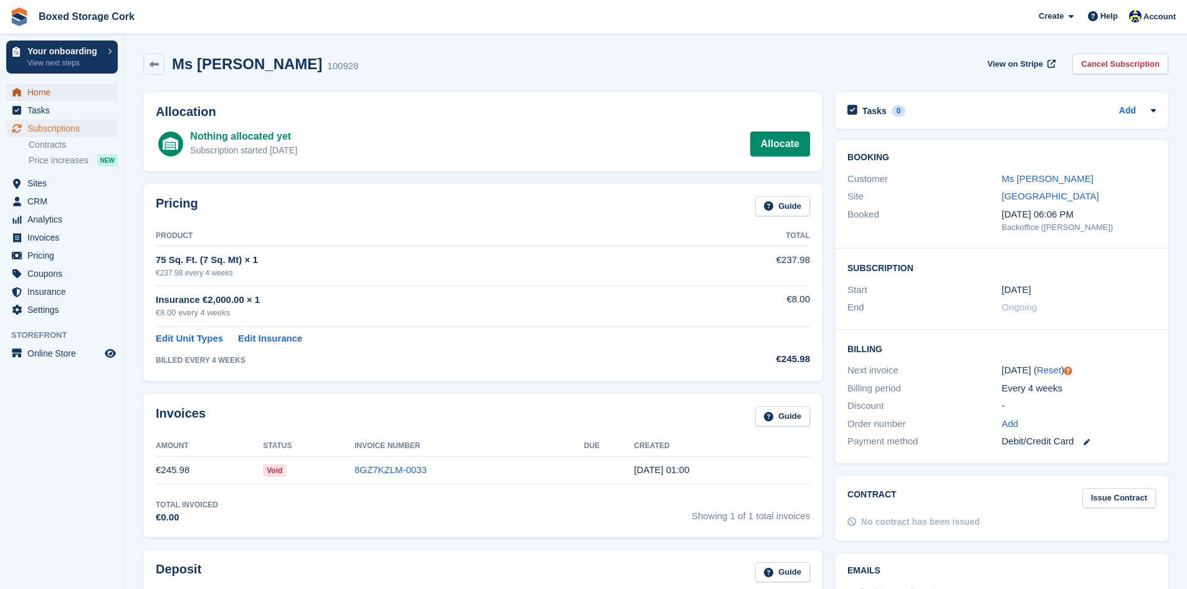
click at [49, 94] on span "Home" at bounding box center [64, 91] width 75 height 17
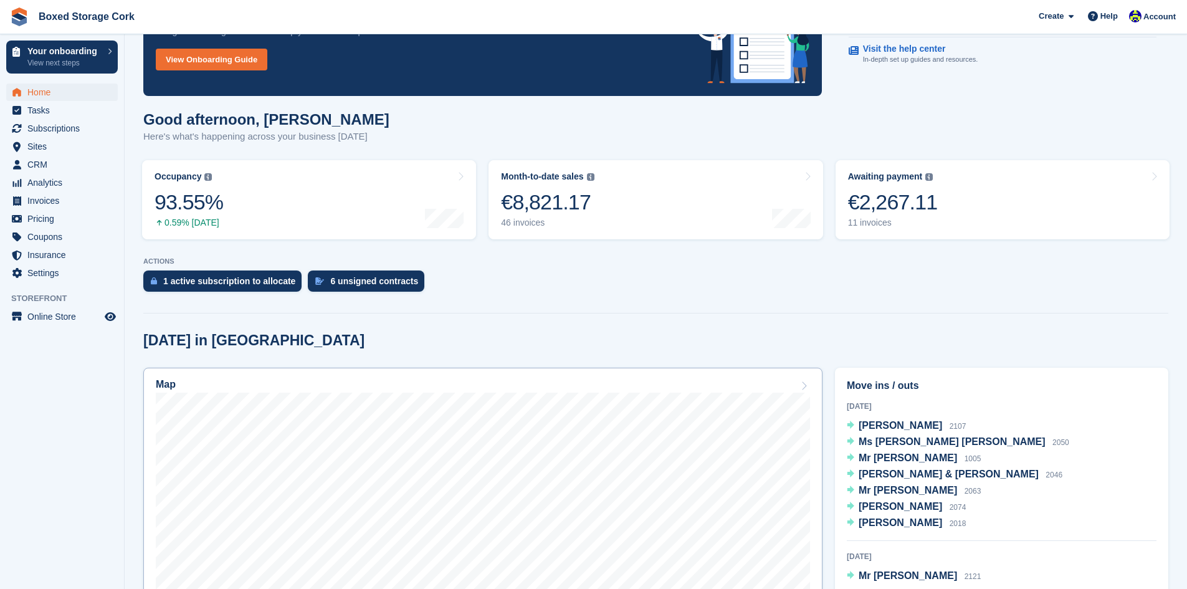
scroll to position [187, 0]
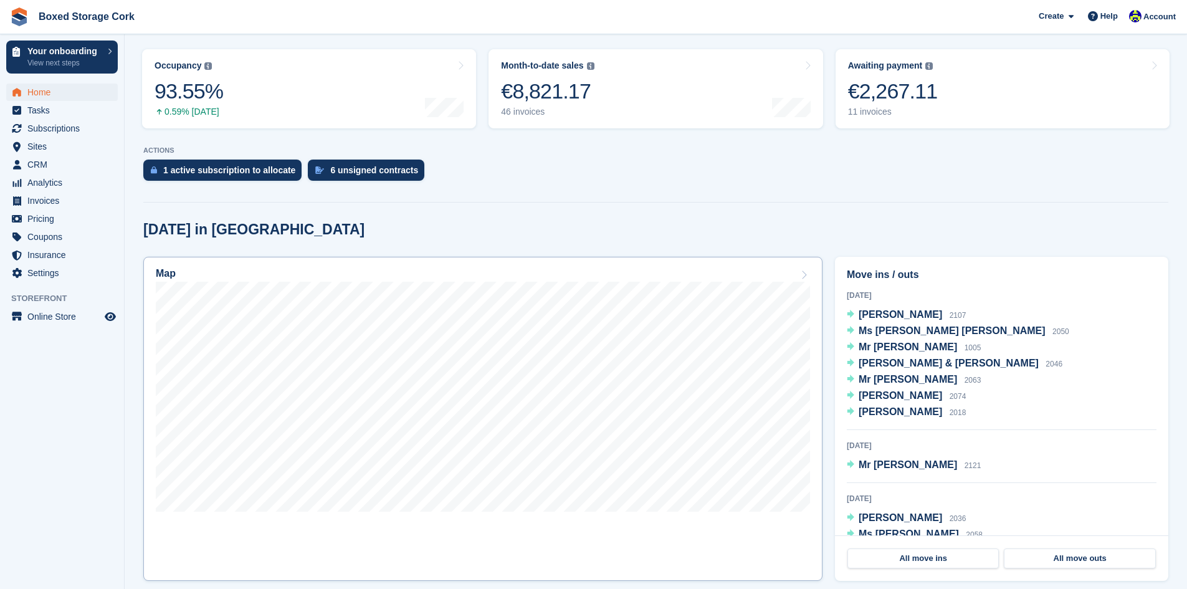
click at [491, 526] on link "Map" at bounding box center [482, 419] width 679 height 324
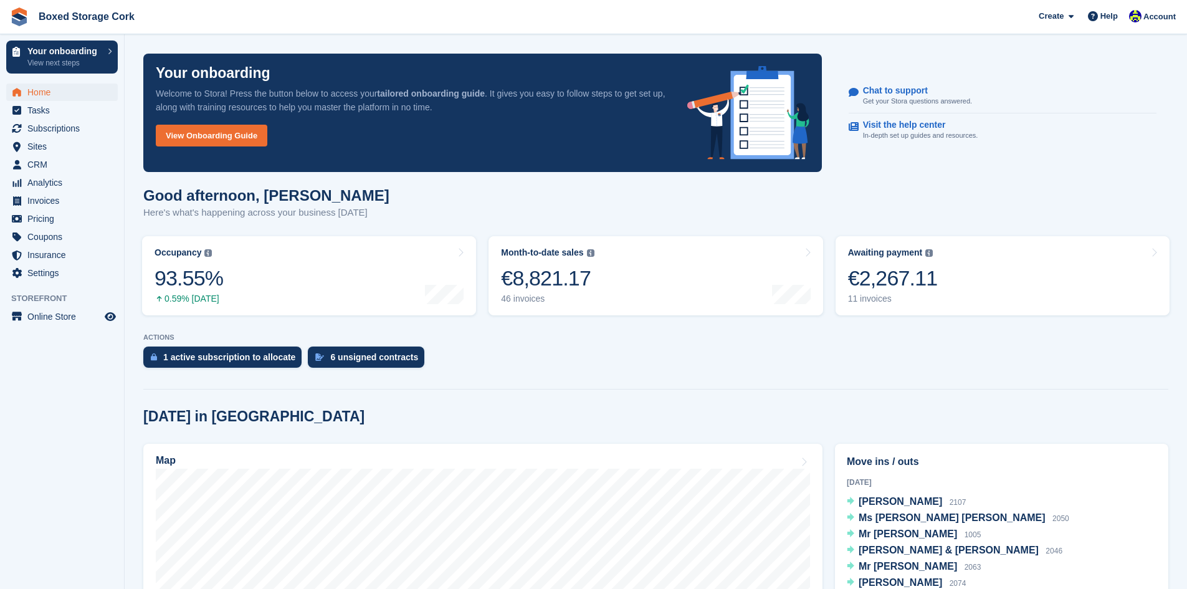
scroll to position [187, 0]
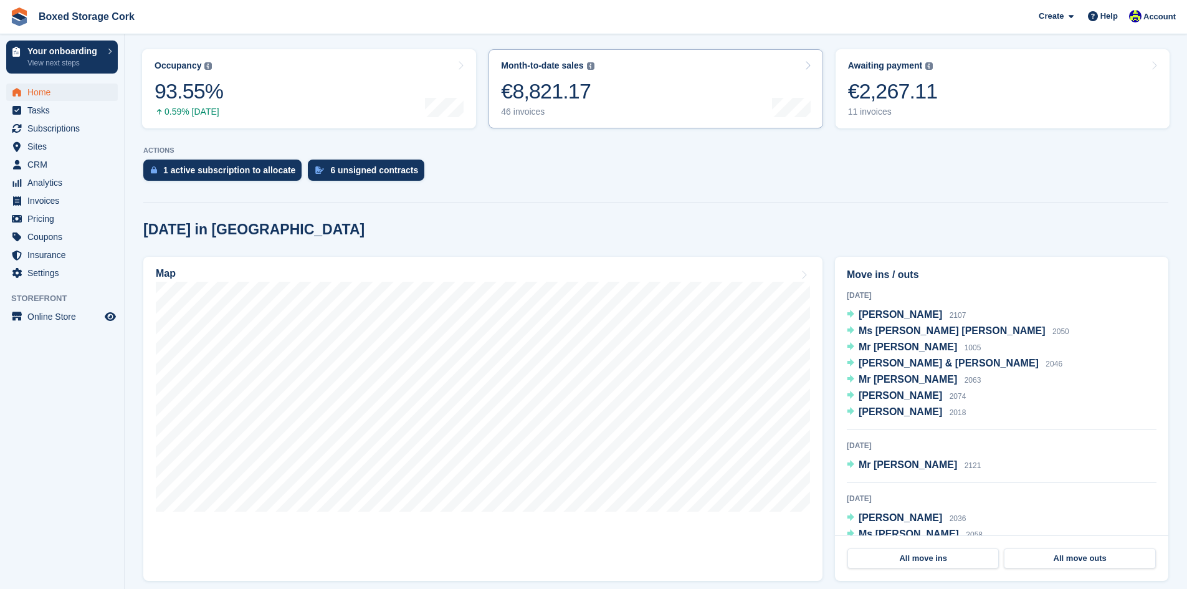
click at [544, 95] on div "€8,821.17" at bounding box center [547, 91] width 93 height 26
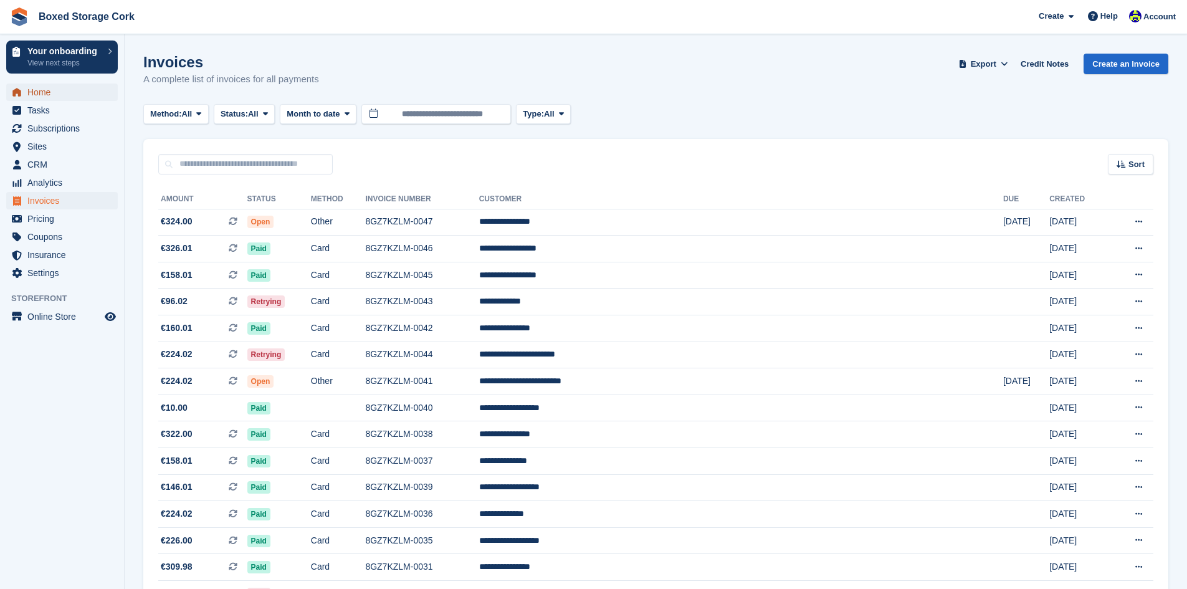
click at [45, 93] on span "Home" at bounding box center [64, 91] width 75 height 17
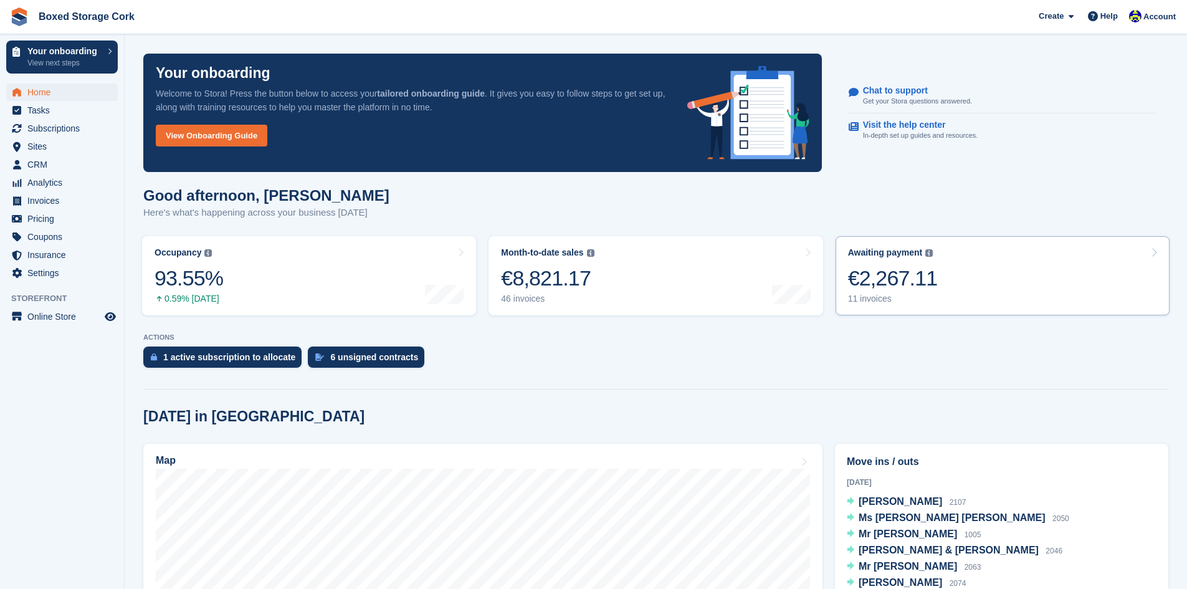
click at [909, 278] on div "€2,267.11" at bounding box center [893, 278] width 90 height 26
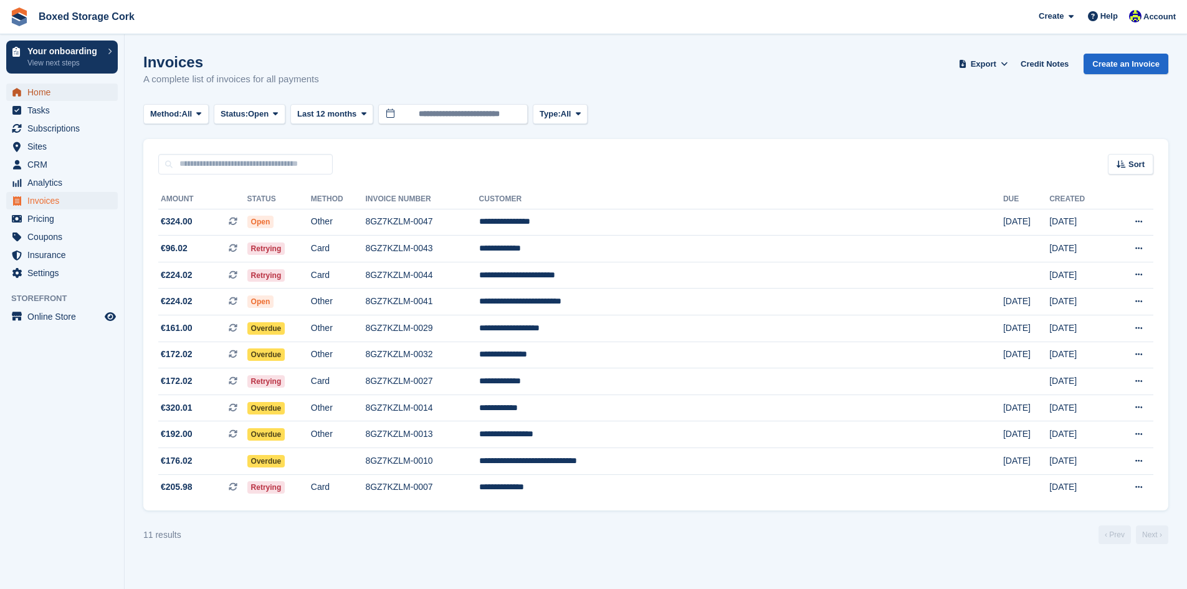
click at [40, 90] on span "Home" at bounding box center [64, 91] width 75 height 17
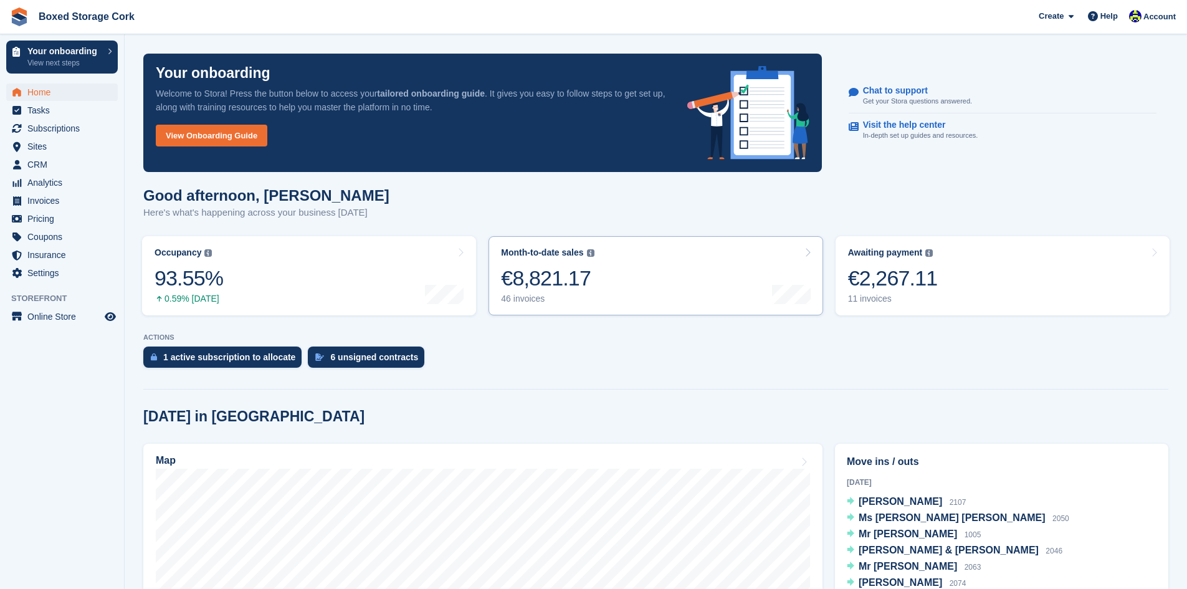
scroll to position [187, 0]
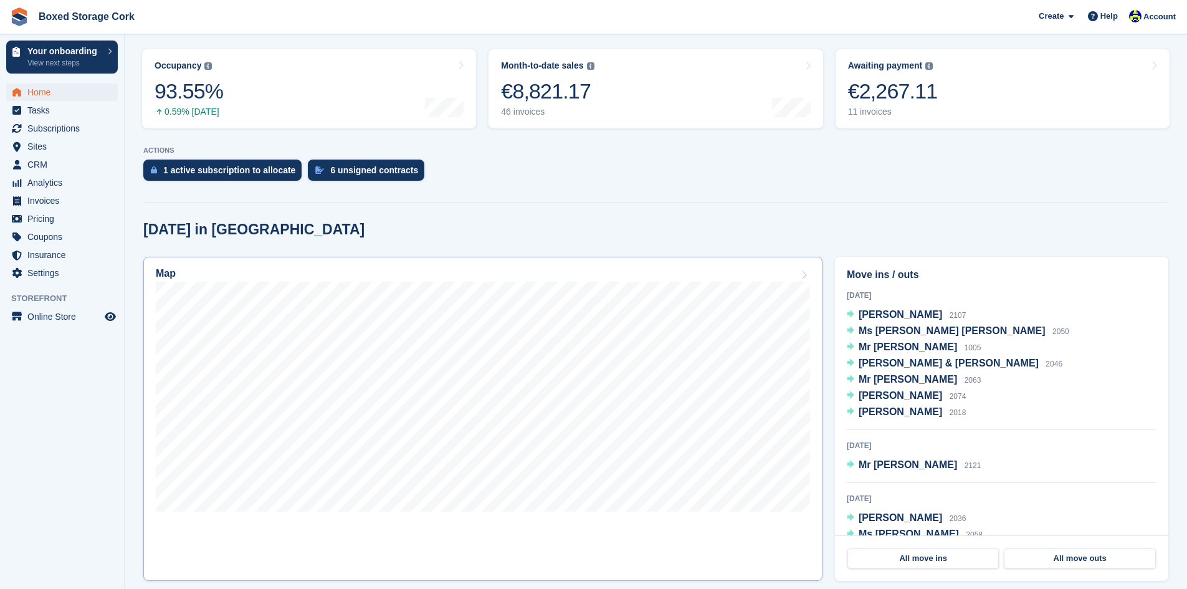
click at [477, 516] on link "Map" at bounding box center [482, 419] width 679 height 324
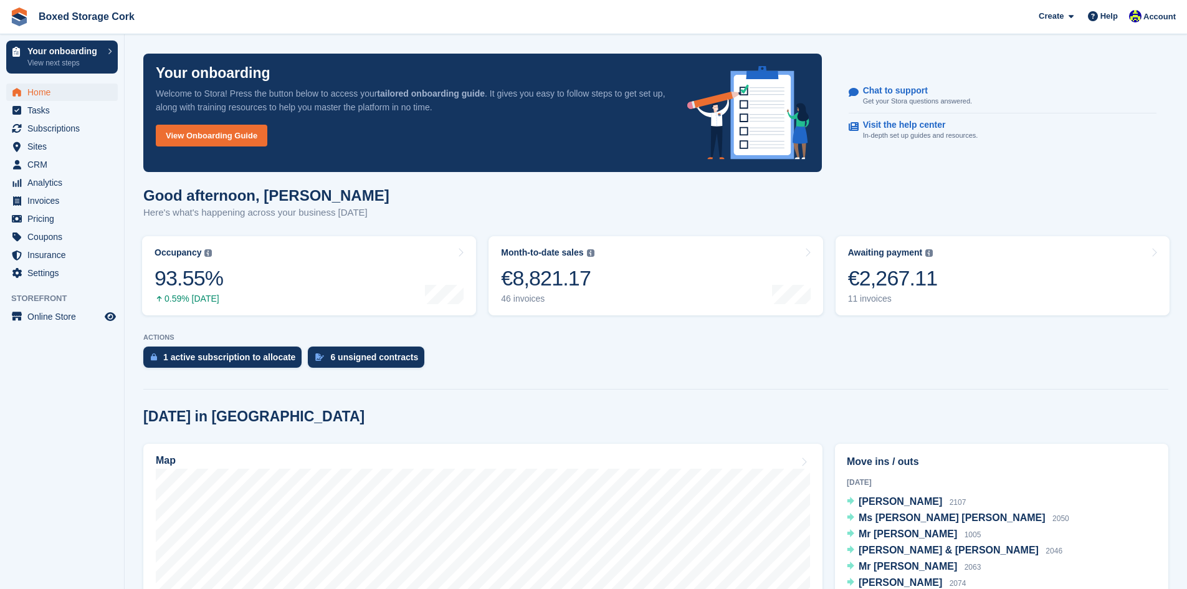
scroll to position [187, 0]
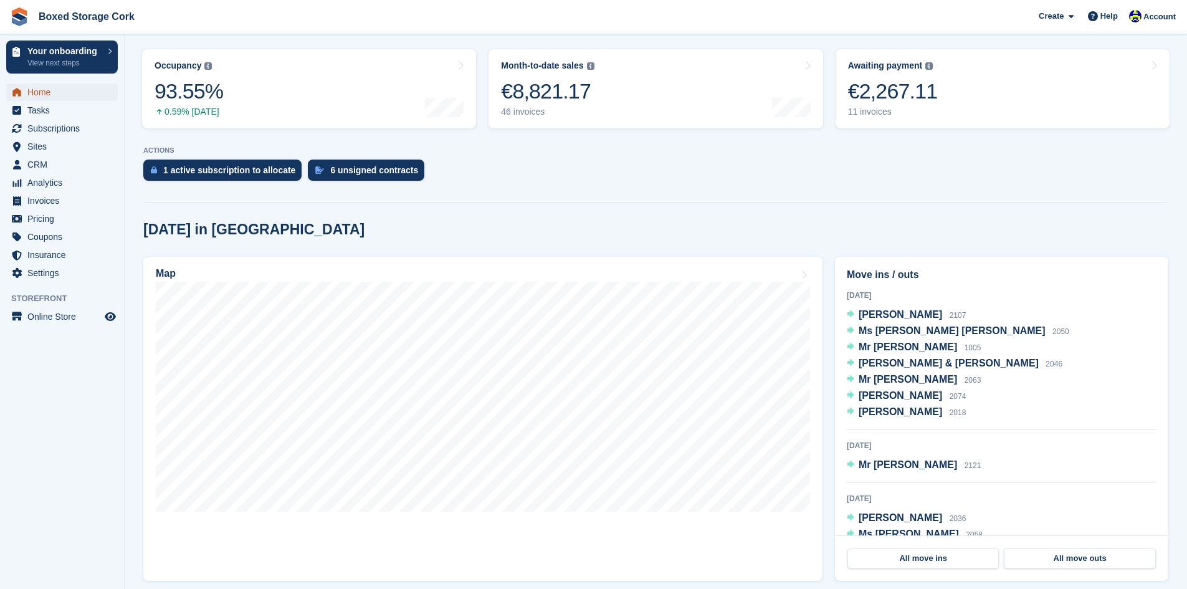
click at [61, 92] on span "Home" at bounding box center [64, 91] width 75 height 17
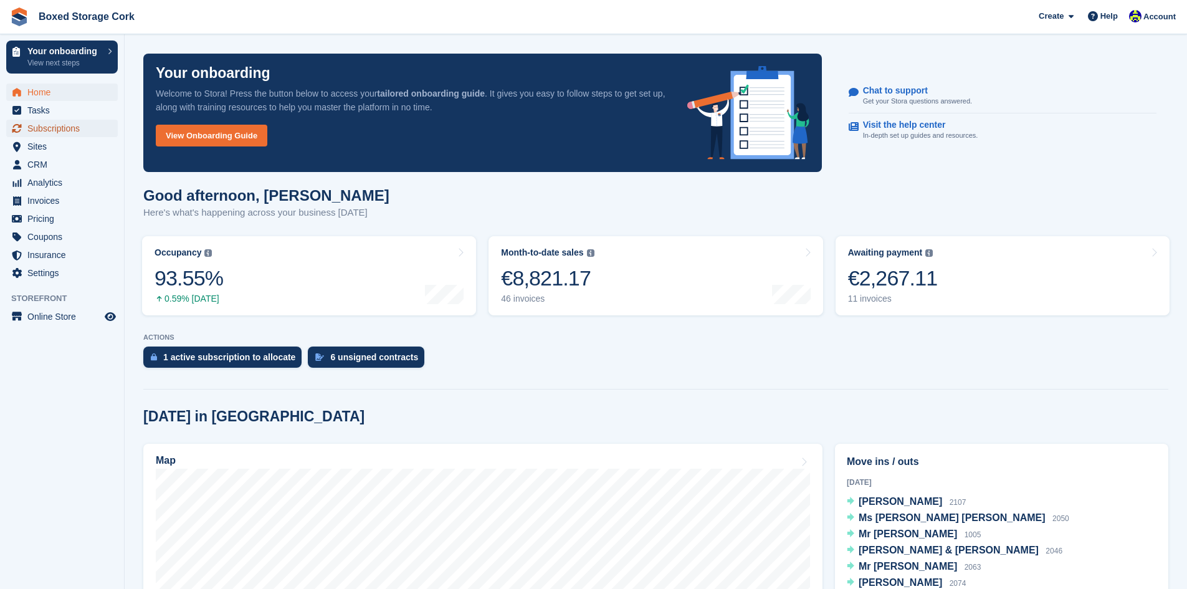
click at [55, 126] on span "Subscriptions" at bounding box center [64, 128] width 75 height 17
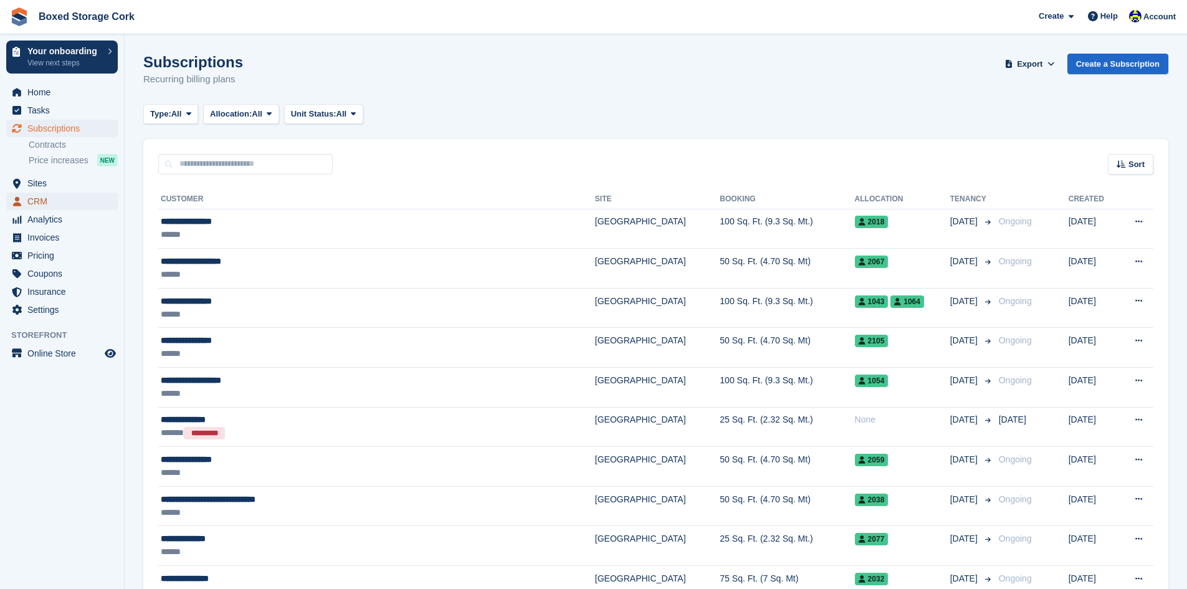
click at [44, 196] on span "CRM" at bounding box center [64, 200] width 75 height 17
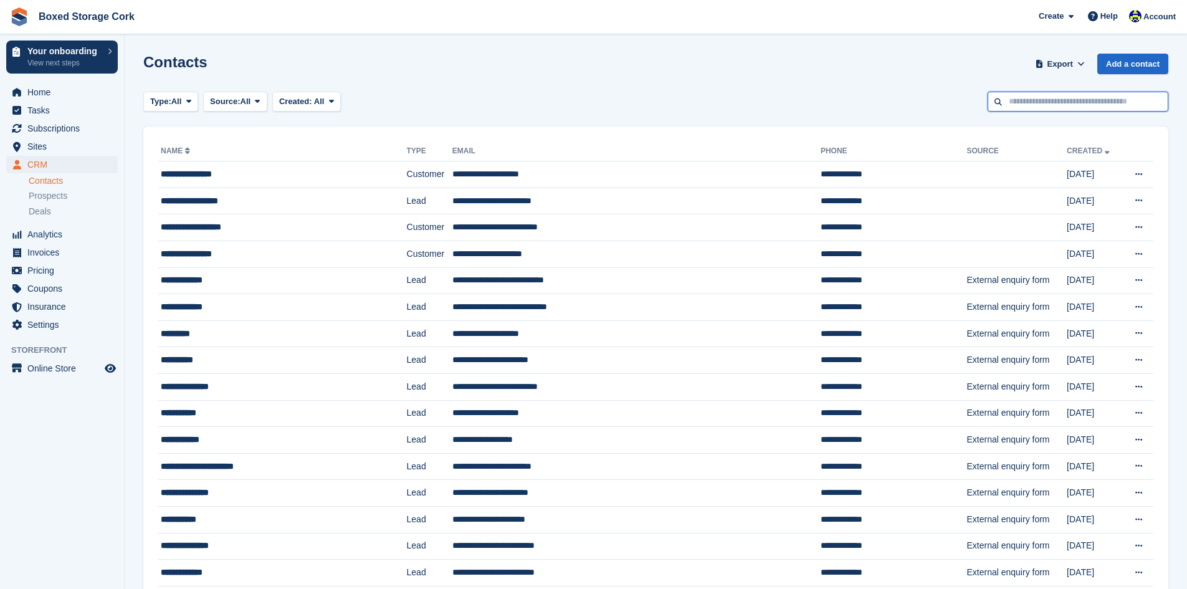
click at [1048, 103] on input "text" at bounding box center [1077, 102] width 181 height 21
type input "****"
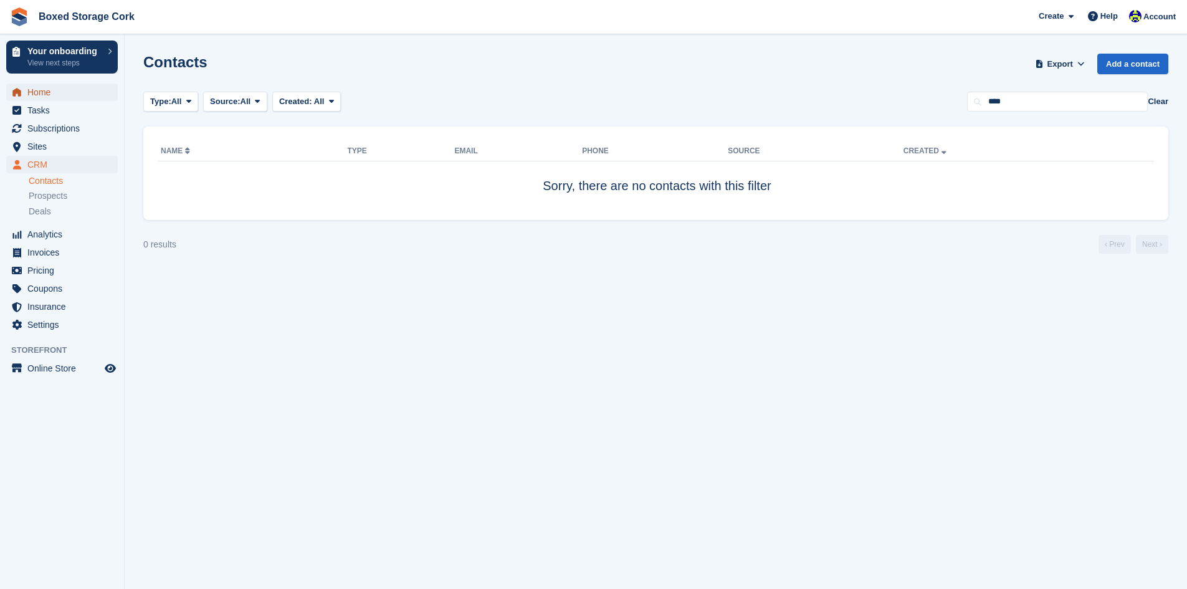
click at [49, 92] on span "Home" at bounding box center [64, 91] width 75 height 17
